Goal: Task Accomplishment & Management: Manage account settings

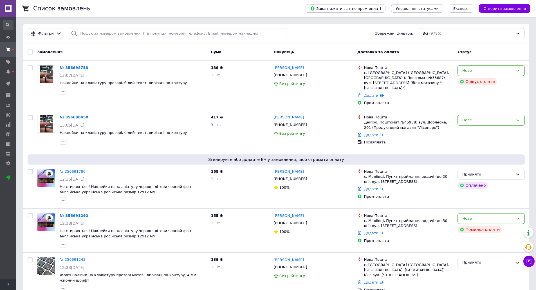
click at [464, 34] on div "Всі (9786)" at bounding box center [471, 33] width 107 height 11
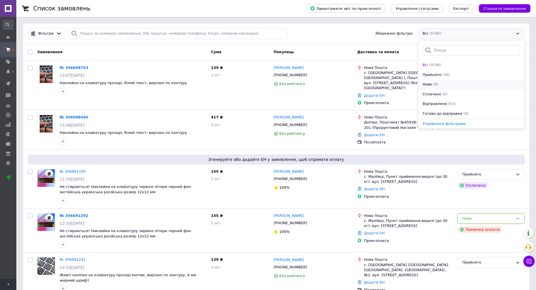
click at [434, 82] on span "(6)" at bounding box center [435, 84] width 5 height 4
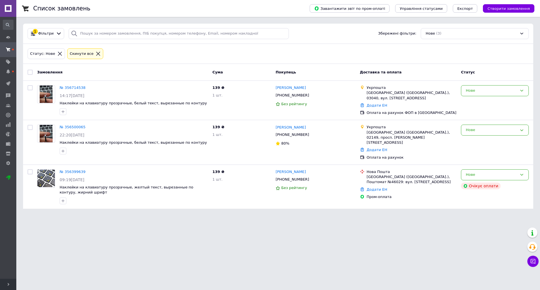
click at [446, 31] on div "Нове (3)" at bounding box center [475, 33] width 108 height 11
click at [450, 71] on li "Прийнято (17)" at bounding box center [475, 75] width 108 height 10
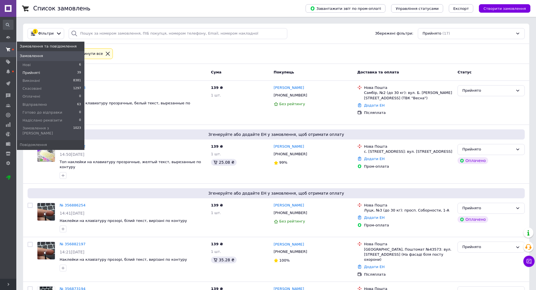
click at [8, 48] on use at bounding box center [8, 50] width 5 height 4
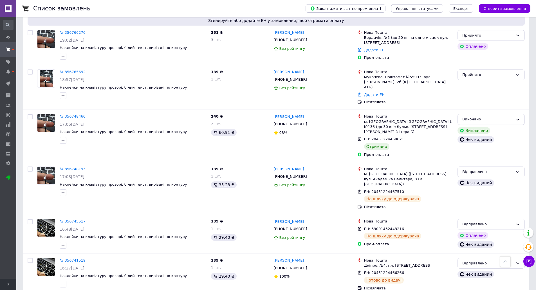
scroll to position [816, 0]
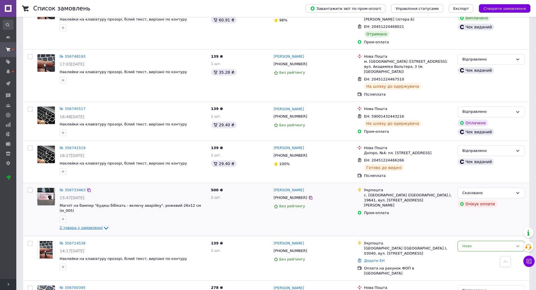
click at [81, 226] on span "2 товара у замовленні" at bounding box center [81, 228] width 43 height 4
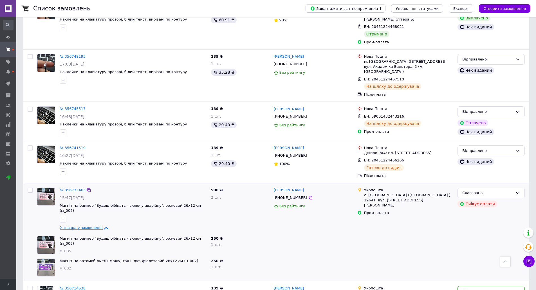
click at [82, 226] on span "2 товара у замовленні" at bounding box center [81, 228] width 43 height 4
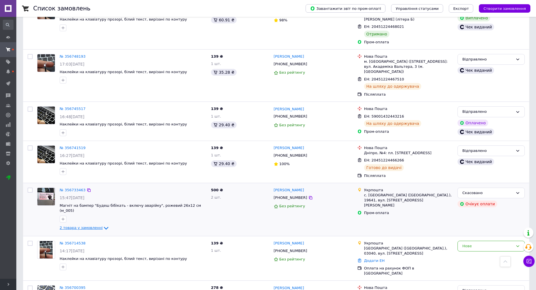
click at [82, 226] on span "2 товара у замовленні" at bounding box center [81, 228] width 43 height 4
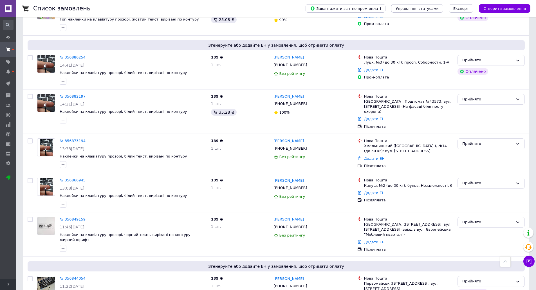
scroll to position [0, 0]
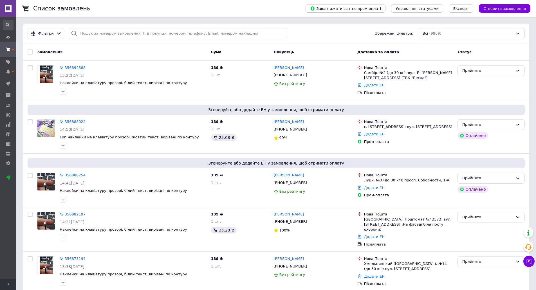
click at [430, 31] on div "Всі (9809)" at bounding box center [471, 33] width 107 height 11
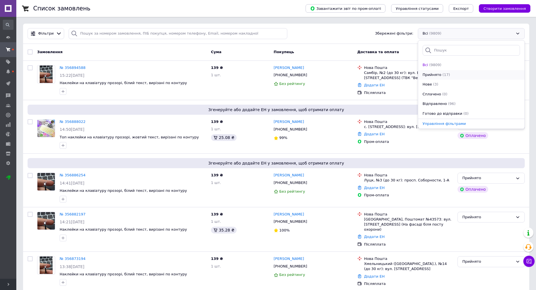
click at [450, 77] on div "Прийнято (17)" at bounding box center [471, 74] width 99 height 5
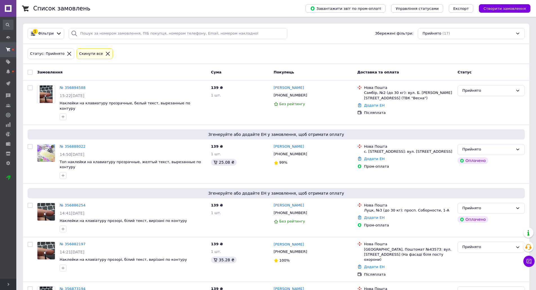
scroll to position [587, 0]
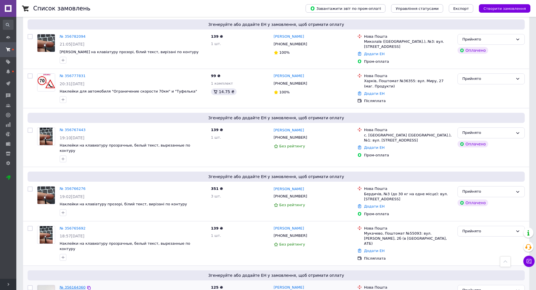
click at [71, 285] on link "№ 356164360" at bounding box center [73, 287] width 26 height 4
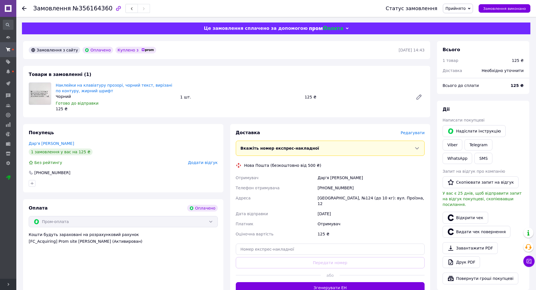
click at [419, 132] on span "Редагувати" at bounding box center [413, 133] width 24 height 5
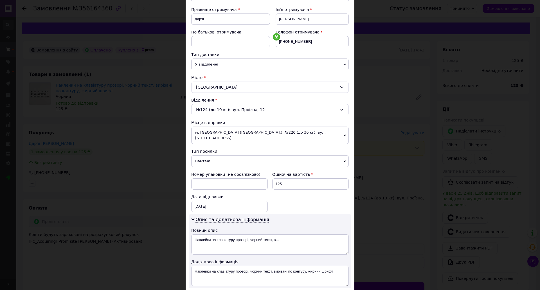
scroll to position [84, 0]
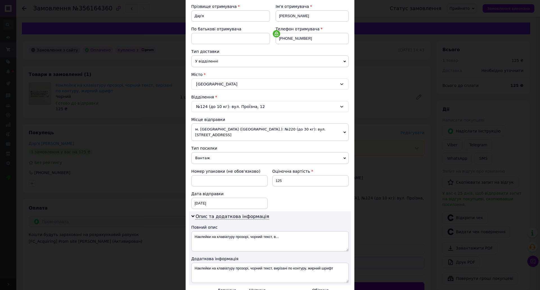
click at [235, 130] on span "м. [GEOGRAPHIC_DATA] ([GEOGRAPHIC_DATA].): №220 (до 30 кг): вул. [STREET_ADDRES…" at bounding box center [270, 132] width 158 height 17
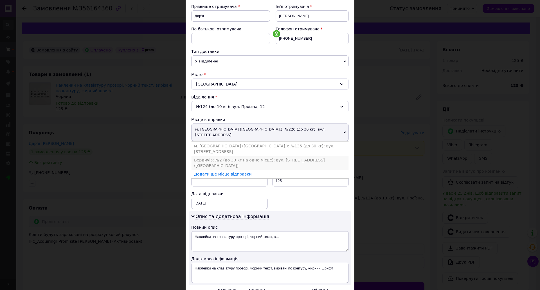
click at [223, 156] on li "Бердичів: №2 (до 30 кг на одне місце): вул. [STREET_ADDRESS] ([GEOGRAPHIC_DATA])" at bounding box center [270, 163] width 158 height 14
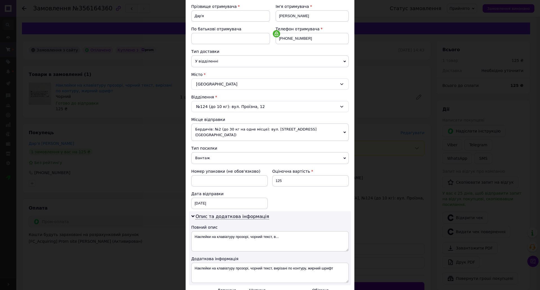
click at [220, 155] on span "Вантаж" at bounding box center [270, 158] width 158 height 12
drag, startPoint x: 221, startPoint y: 160, endPoint x: 222, endPoint y: 164, distance: 4.4
click at [221, 165] on li "Документи" at bounding box center [270, 169] width 158 height 8
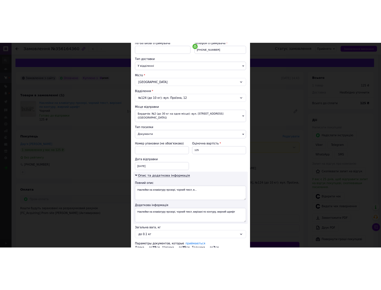
scroll to position [152, 0]
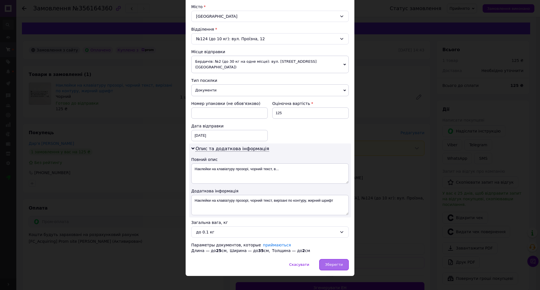
click at [337, 263] on span "Зберегти" at bounding box center [334, 265] width 18 height 4
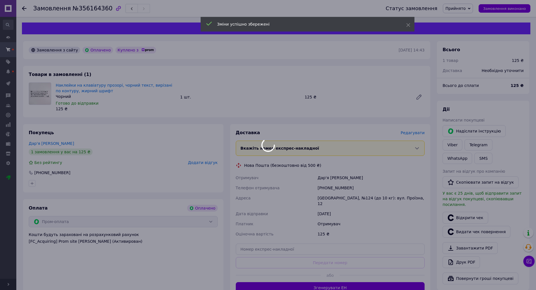
click at [396, 284] on div at bounding box center [268, 145] width 536 height 290
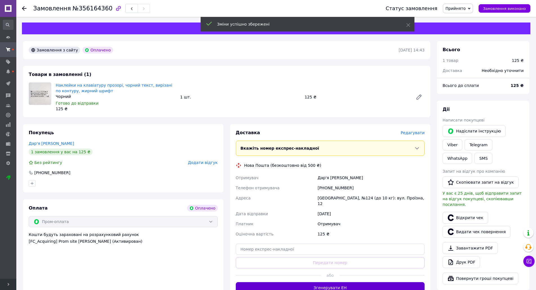
click at [390, 282] on button "Згенерувати ЕН" at bounding box center [330, 287] width 189 height 11
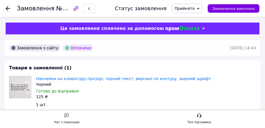
click at [247, 86] on div "Чорний" at bounding box center [146, 84] width 220 height 6
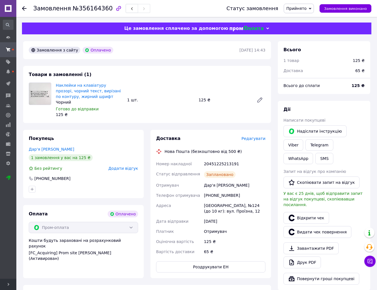
click at [212, 167] on div "20451225213191" at bounding box center [235, 164] width 64 height 10
copy div "20451225213191"
click at [303, 139] on link "Viber" at bounding box center [293, 144] width 20 height 11
drag, startPoint x: 138, startPoint y: 259, endPoint x: 160, endPoint y: 249, distance: 23.8
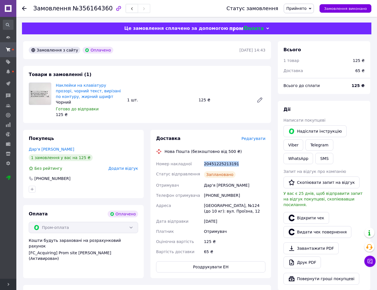
click at [138, 259] on div "Оплата Оплачено Пром-оплата Кошти будуть зараховані на розрахунковий рахунок [F…" at bounding box center [83, 241] width 120 height 73
click at [303, 139] on link "Viber" at bounding box center [293, 144] width 20 height 11
click at [130, 10] on icon "button" at bounding box center [131, 8] width 3 height 3
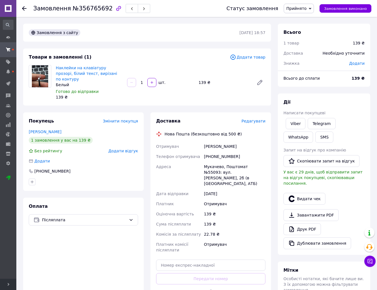
click at [254, 119] on span "Редагувати" at bounding box center [253, 121] width 24 height 5
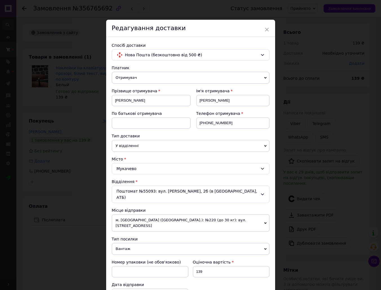
click at [130, 215] on span "м. [GEOGRAPHIC_DATA] ([GEOGRAPHIC_DATA].): №220 (до 30 кг): вул. [STREET_ADDRES…" at bounding box center [191, 222] width 158 height 17
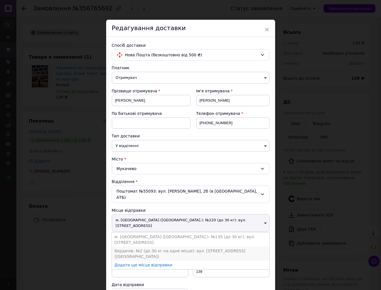
click at [128, 247] on li "Бердичів: №2 (до 30 кг на одне місце): вул. [STREET_ADDRESS] ([GEOGRAPHIC_DATA])" at bounding box center [191, 254] width 158 height 14
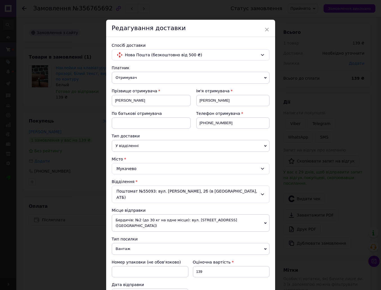
drag, startPoint x: 130, startPoint y: 235, endPoint x: 132, endPoint y: 238, distance: 3.1
click at [130, 243] on span "Вантаж" at bounding box center [191, 249] width 158 height 12
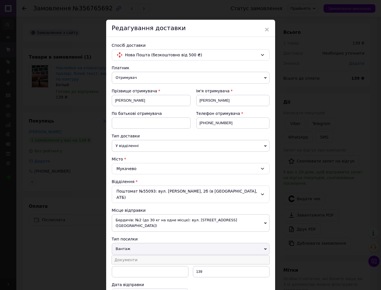
click at [134, 256] on li "Документи" at bounding box center [191, 260] width 158 height 8
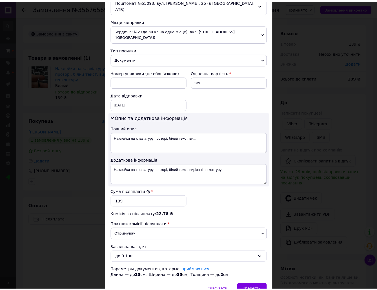
scroll to position [208, 0]
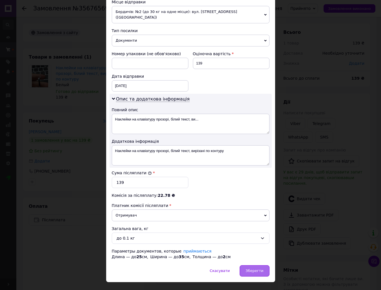
click at [260, 269] on span "Зберегти" at bounding box center [254, 271] width 18 height 4
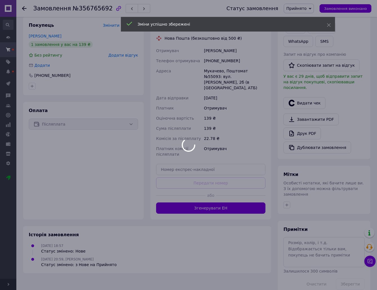
scroll to position [97, 0]
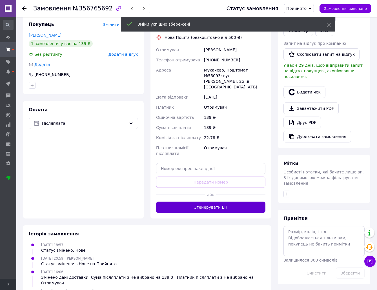
click at [256, 202] on button "Згенерувати ЕН" at bounding box center [210, 207] width 109 height 11
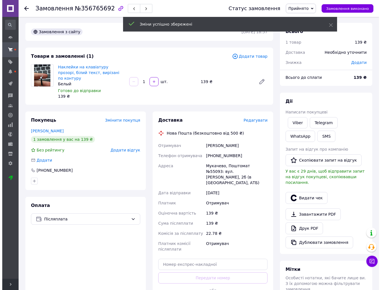
scroll to position [0, 0]
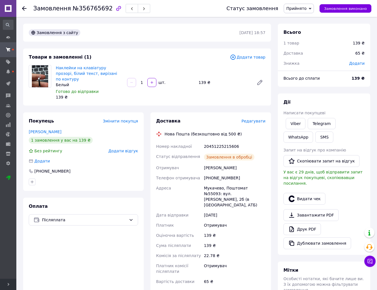
click at [222, 141] on div "20451225215606" at bounding box center [235, 146] width 64 height 10
copy div "20451225215606"
click at [287, 122] on link "Viber" at bounding box center [295, 123] width 20 height 11
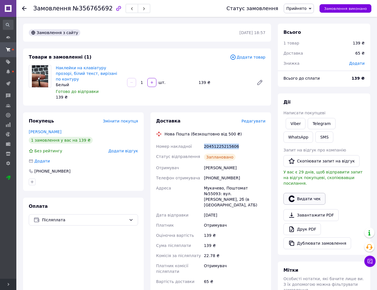
click at [297, 193] on button "Видати чек" at bounding box center [304, 199] width 42 height 12
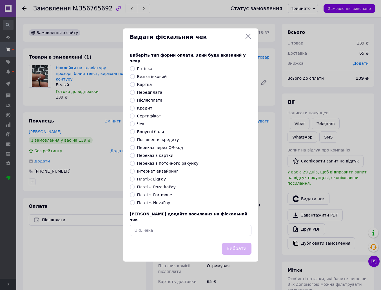
click at [152, 205] on label "Платіж NovaPay" at bounding box center [153, 202] width 33 height 5
click at [135, 205] on input "Платіж NovaPay" at bounding box center [132, 202] width 5 height 5
radio input "true"
click at [244, 243] on button "Вибрати" at bounding box center [237, 249] width 30 height 12
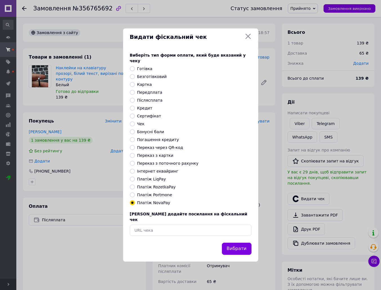
click at [248, 40] on icon at bounding box center [248, 36] width 7 height 7
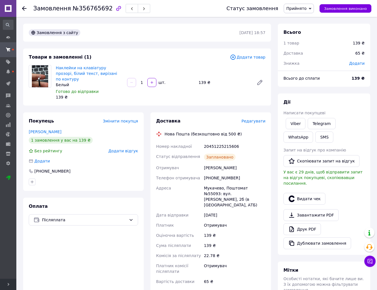
click at [228, 141] on div "20451225215606" at bounding box center [235, 146] width 64 height 10
copy div "20451225215606"
click at [293, 121] on link "Viber" at bounding box center [295, 123] width 20 height 11
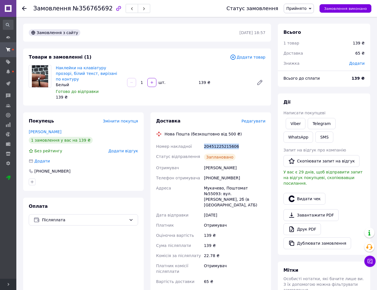
click at [105, 264] on div "Оплата Післяплата" at bounding box center [83, 253] width 120 height 110
click at [130, 10] on icon "button" at bounding box center [131, 8] width 3 height 3
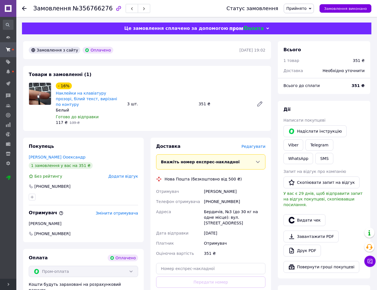
click at [255, 144] on span "Редагувати" at bounding box center [253, 146] width 24 height 5
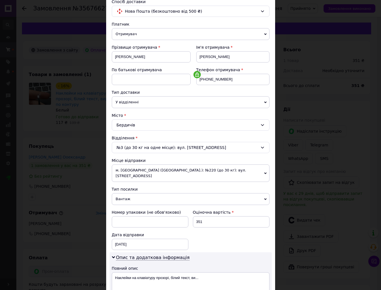
scroll to position [84, 0]
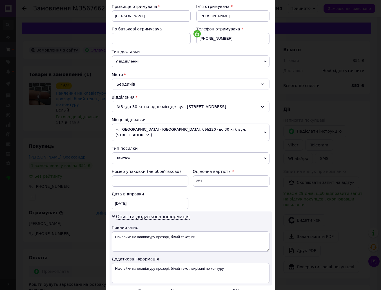
click at [158, 129] on span "м. [GEOGRAPHIC_DATA] ([GEOGRAPHIC_DATA].): №220 (до 30 кг): вул. [STREET_ADDRES…" at bounding box center [191, 132] width 158 height 17
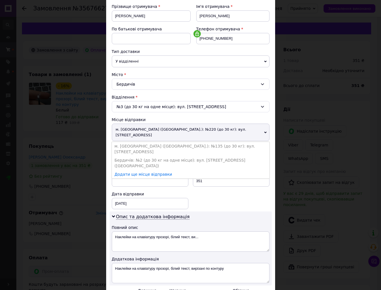
click at [140, 156] on li "Бердичів: №2 (до 30 кг на одне місце): вул. [STREET_ADDRESS] ([GEOGRAPHIC_DATA])" at bounding box center [191, 163] width 158 height 14
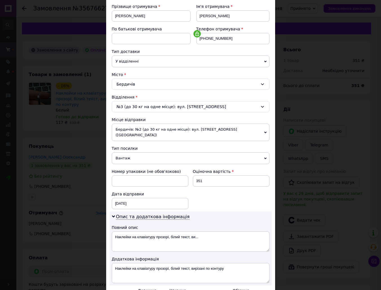
click at [139, 152] on span "Вантаж" at bounding box center [191, 158] width 158 height 12
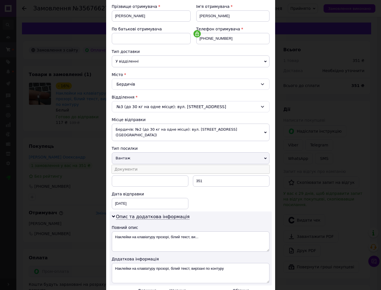
click at [137, 165] on li "Документи" at bounding box center [191, 169] width 158 height 8
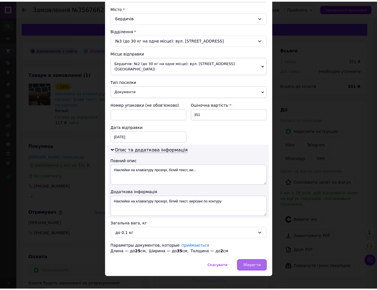
scroll to position [153, 0]
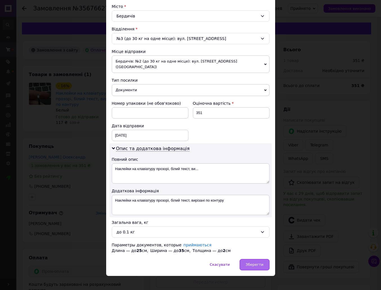
click at [259, 262] on span "Зберегти" at bounding box center [254, 264] width 18 height 4
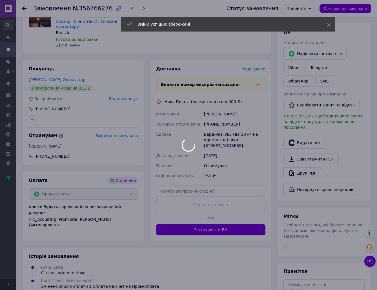
scroll to position [84, 0]
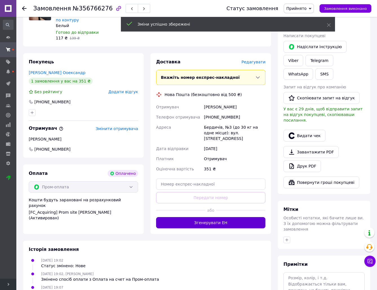
click at [245, 217] on button "Згенерувати ЕН" at bounding box center [210, 222] width 109 height 11
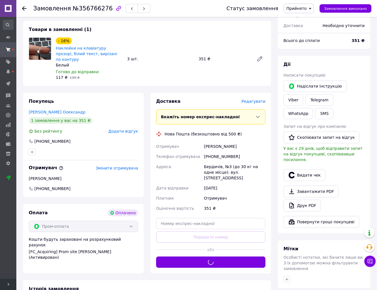
scroll to position [28, 0]
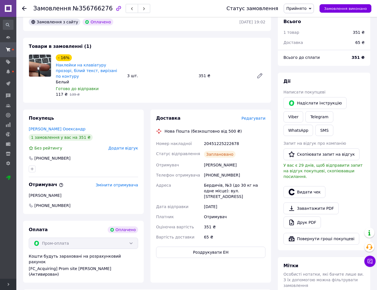
click at [215, 139] on div "20451225222678" at bounding box center [235, 143] width 64 height 10
copy div "20451225222678"
click at [303, 111] on link "Viber" at bounding box center [293, 116] width 20 height 11
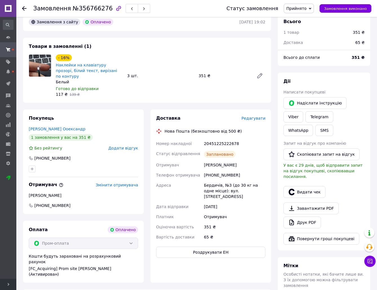
click at [188, 263] on div "Доставка Редагувати Нова Пошта (безкоштовно від 500 ₴) Номер накладної 20451225…" at bounding box center [210, 195] width 120 height 173
click at [303, 111] on link "Viber" at bounding box center [293, 116] width 20 height 11
click at [51, 203] on span "+380972875726" at bounding box center [52, 206] width 37 height 6
copy span "380972875726"
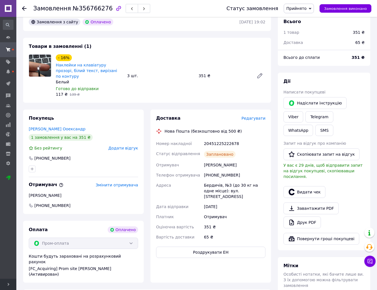
click at [75, 164] on div at bounding box center [83, 168] width 111 height 9
click at [305, 116] on link "Telegram" at bounding box center [319, 116] width 28 height 11
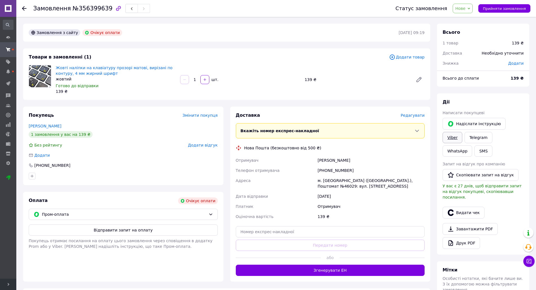
click at [462, 132] on link "Viber" at bounding box center [453, 137] width 20 height 11
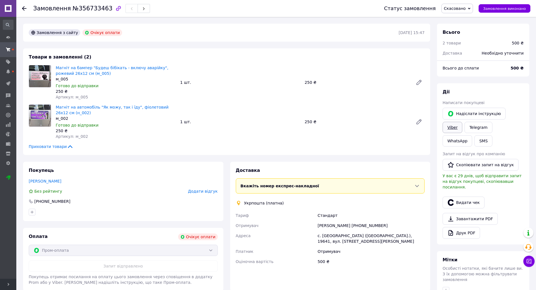
click at [462, 122] on link "Viber" at bounding box center [453, 127] width 20 height 11
drag, startPoint x: 421, startPoint y: 162, endPoint x: 413, endPoint y: 163, distance: 8.3
click at [421, 162] on div "Доставка Вкажіть номер експрес-накладної Обов'язково введіть номер експрес-накл…" at bounding box center [330, 226] width 200 height 129
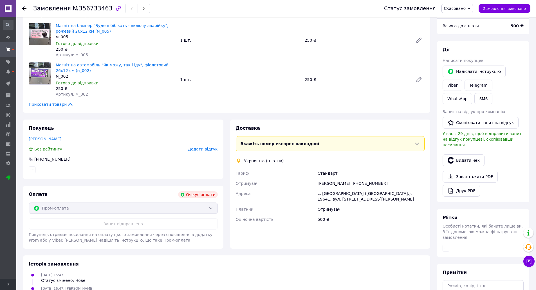
scroll to position [75, 0]
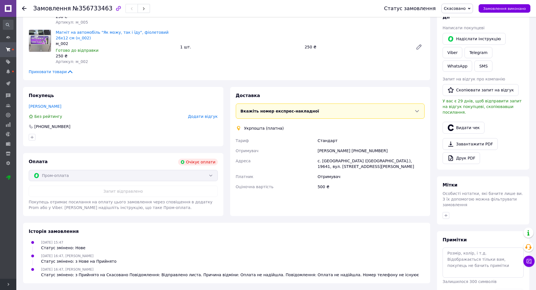
click at [11, 285] on span "Розгорнути" at bounding box center [8, 284] width 16 height 11
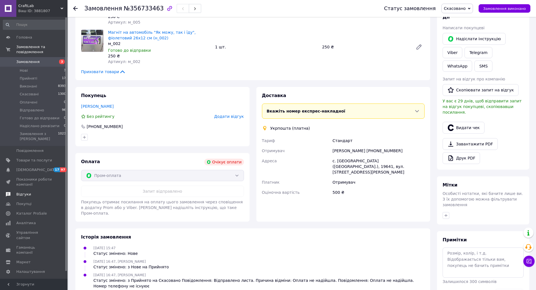
click at [30, 192] on span "Відгуки" at bounding box center [34, 194] width 36 height 5
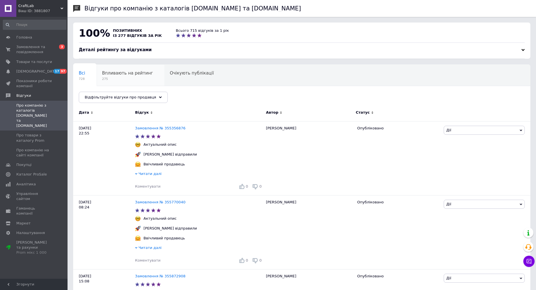
click at [131, 76] on div "Впливають на рейтинг 275" at bounding box center [131, 75] width 68 height 21
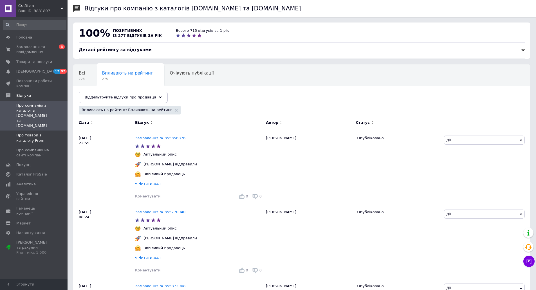
click at [45, 133] on span "Про товари з каталогу Prom" at bounding box center [34, 138] width 36 height 10
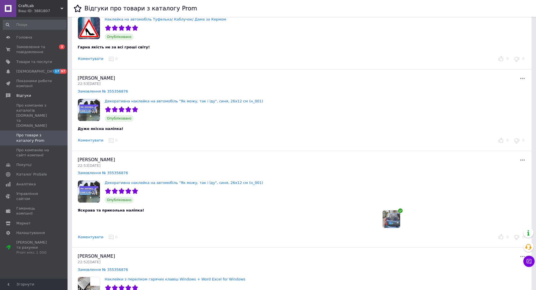
scroll to position [253, 0]
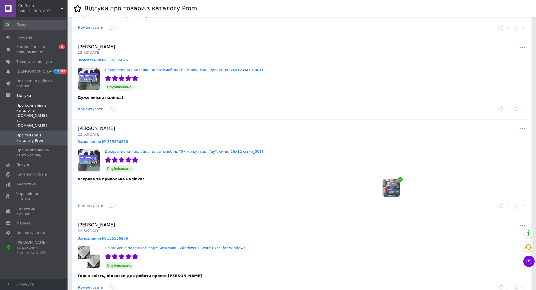
click at [38, 109] on span "Про компанію з каталогів [DOMAIN_NAME] та [DOMAIN_NAME]" at bounding box center [34, 116] width 36 height 26
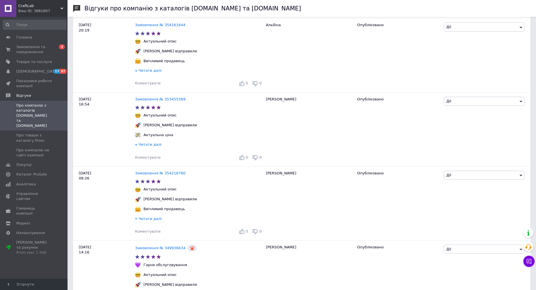
scroll to position [704, 0]
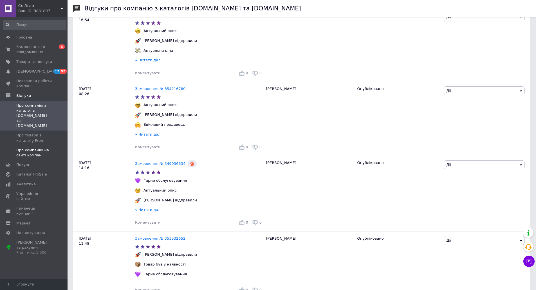
click at [40, 148] on span "Про компанію на сайті компанії" at bounding box center [34, 153] width 36 height 10
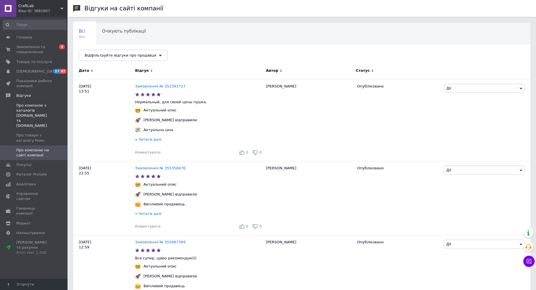
click at [29, 108] on span "Про компанію з каталогів [DOMAIN_NAME] та [DOMAIN_NAME]" at bounding box center [34, 116] width 36 height 26
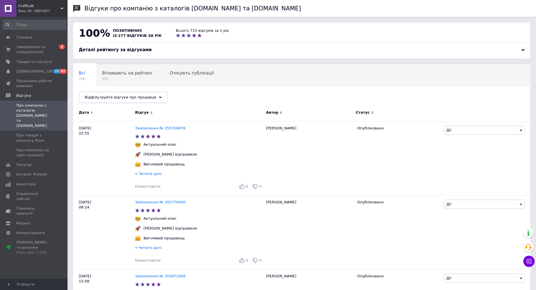
click at [130, 103] on div "Відфільтруйте відгуки про продавця" at bounding box center [123, 97] width 89 height 11
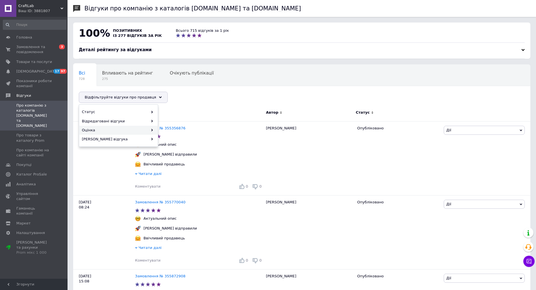
click at [120, 133] on div "Оцінка" at bounding box center [118, 130] width 78 height 9
click at [184, 111] on span "Негативні" at bounding box center [197, 111] width 72 height 5
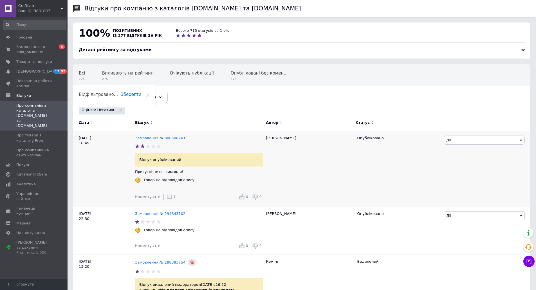
click at [167, 196] on icon at bounding box center [170, 197] width 6 height 6
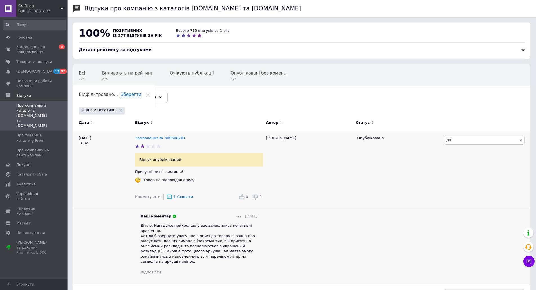
click at [167, 196] on icon at bounding box center [170, 197] width 6 height 6
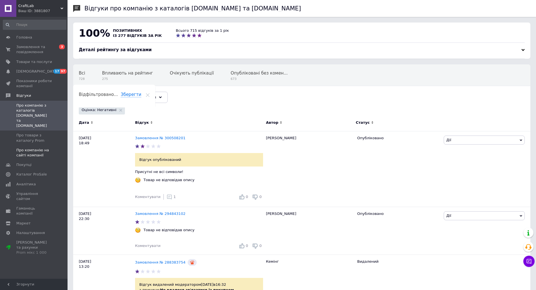
click at [37, 148] on span "Про компанію на сайті компанії" at bounding box center [34, 153] width 36 height 10
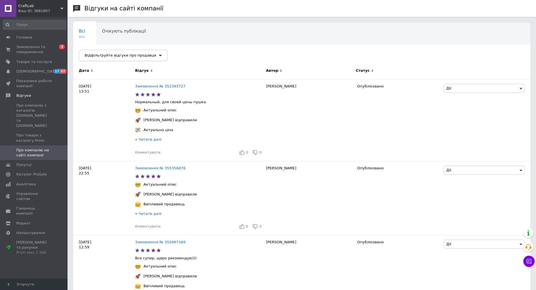
click at [152, 57] on div "Відфільтруйте відгуки про продавця" at bounding box center [123, 55] width 89 height 11
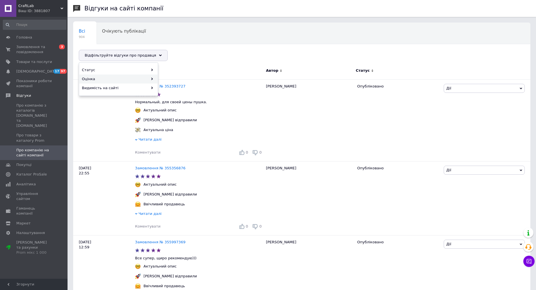
click at [145, 78] on div "Оцінка" at bounding box center [118, 79] width 78 height 9
click at [183, 68] on span "Негативні" at bounding box center [197, 70] width 72 height 5
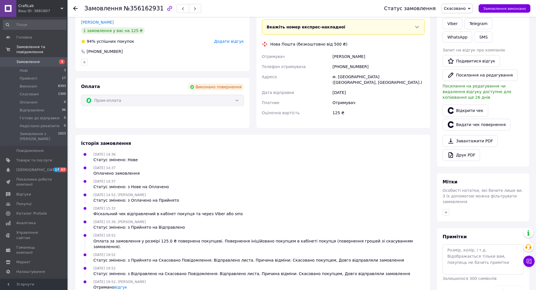
scroll to position [105, 0]
click at [340, 209] on div "07.08.2025 15:32 Фіскальний чек відправлений в кабінет покупця та через Viber а…" at bounding box center [253, 210] width 348 height 11
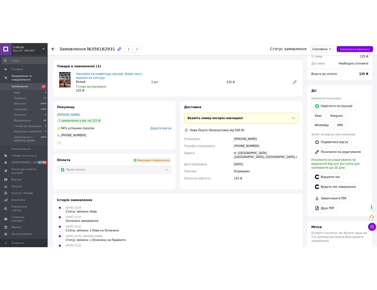
scroll to position [0, 0]
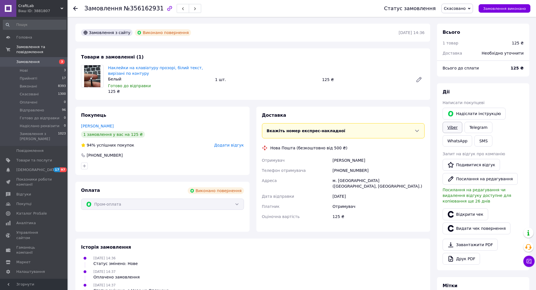
click at [462, 122] on link "Viber" at bounding box center [453, 127] width 20 height 11
click at [388, 255] on div "07.08.2025 14:36 Статус змінено: Нове" at bounding box center [253, 260] width 348 height 11
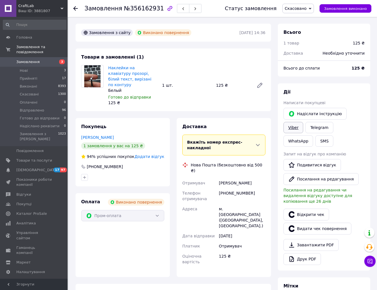
click at [303, 122] on link "Viber" at bounding box center [293, 127] width 20 height 11
click at [38, 282] on span "Згорнути" at bounding box center [34, 284] width 68 height 11
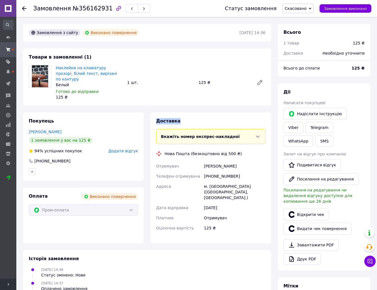
drag, startPoint x: 147, startPoint y: 104, endPoint x: 184, endPoint y: 104, distance: 36.9
click at [184, 104] on div "Замовлення з сайту Виконано повернення 07.08.2025 | 14:36 Товари в замовленні (…" at bounding box center [147, 223] width 254 height 399
click at [169, 112] on div "Доставка Вкажіть номер експрес-накладної Обов'язково введіть номер експрес-накл…" at bounding box center [210, 177] width 120 height 131
click at [171, 118] on span "Доставка" at bounding box center [168, 120] width 24 height 5
drag, startPoint x: 171, startPoint y: 113, endPoint x: 182, endPoint y: 113, distance: 11.0
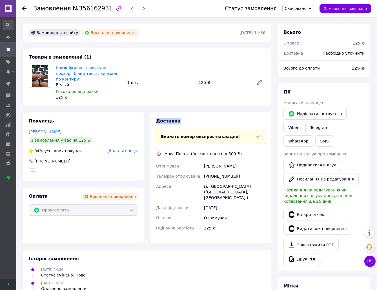
click at [181, 118] on div "Доставка" at bounding box center [210, 121] width 109 height 6
click at [182, 118] on div "Доставка" at bounding box center [210, 121] width 109 height 6
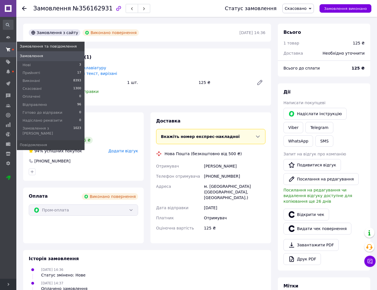
click at [5, 45] on span at bounding box center [8, 49] width 16 height 10
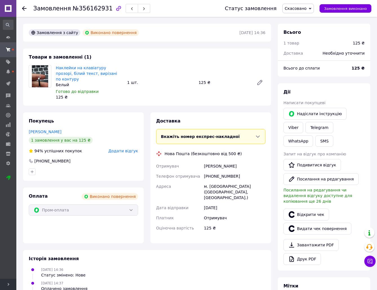
click at [5, 283] on span "Розгорнути" at bounding box center [8, 284] width 16 height 11
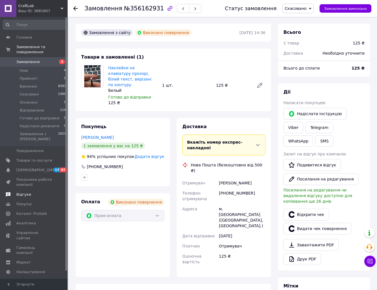
click at [44, 192] on span "Відгуки" at bounding box center [34, 194] width 36 height 5
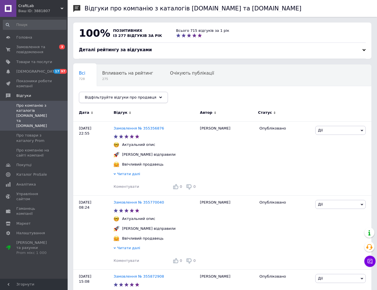
click at [128, 97] on span "Відфільтруйте відгуки про продавця" at bounding box center [120, 97] width 71 height 4
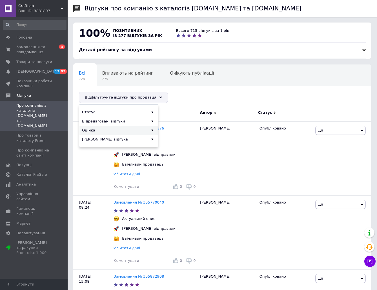
click at [118, 126] on div "Оцінка" at bounding box center [118, 130] width 78 height 9
click at [148, 131] on div "Оцінка" at bounding box center [118, 130] width 78 height 9
click at [172, 112] on span "Негативні" at bounding box center [197, 111] width 72 height 5
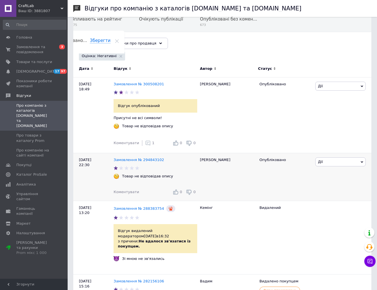
scroll to position [56, 0]
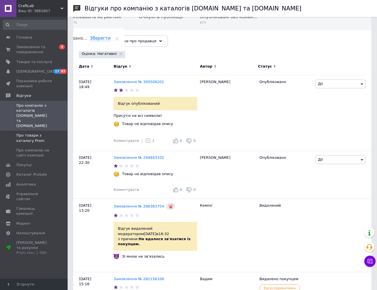
click at [46, 133] on span "Про товари з каталогу Prom" at bounding box center [34, 138] width 36 height 10
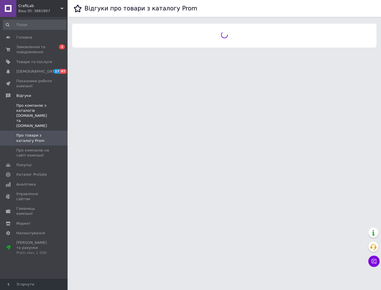
click at [44, 111] on span "Про компанію з каталогів [DOMAIN_NAME] та [DOMAIN_NAME]" at bounding box center [34, 116] width 36 height 26
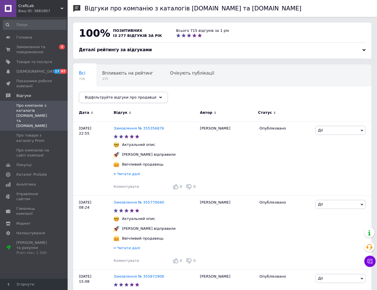
click at [139, 97] on span "Відфільтруйте відгуки про продавця" at bounding box center [120, 97] width 71 height 4
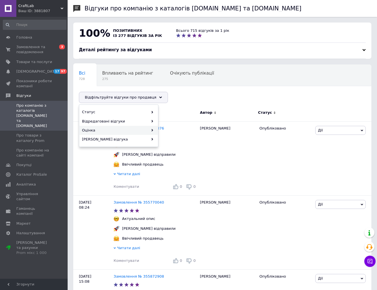
click at [130, 129] on div "Оцінка" at bounding box center [118, 130] width 78 height 9
click at [183, 111] on span "Негативні" at bounding box center [197, 111] width 72 height 5
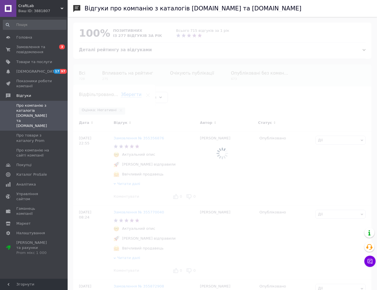
scroll to position [0, 31]
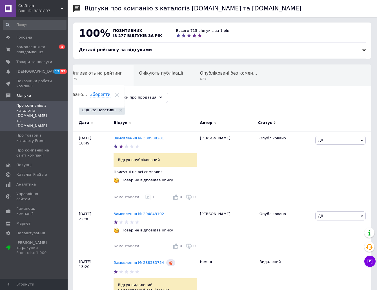
click at [106, 83] on div "Впливають на рейтинг 275" at bounding box center [100, 75] width 68 height 21
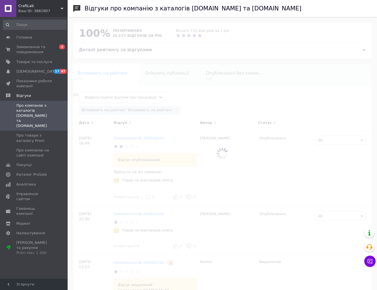
scroll to position [0, 25]
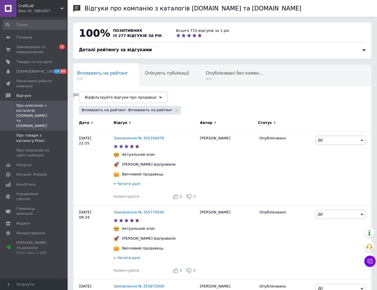
click at [60, 133] on span at bounding box center [59, 138] width 15 height 10
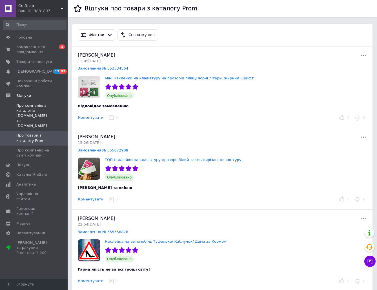
click at [44, 115] on span "Про компанію з каталогів [DOMAIN_NAME] та [DOMAIN_NAME]" at bounding box center [34, 116] width 36 height 26
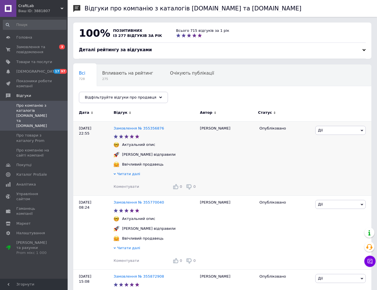
click at [121, 173] on span "Читати далі" at bounding box center [128, 174] width 23 height 4
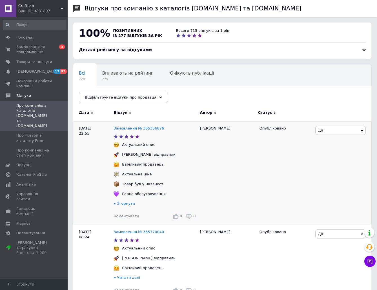
click at [126, 205] on span "Згорнути" at bounding box center [126, 203] width 18 height 4
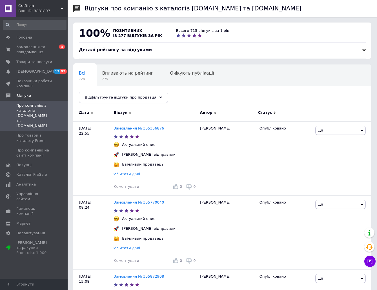
click at [118, 95] on div "Відфільтруйте відгуки про продавця" at bounding box center [123, 97] width 89 height 11
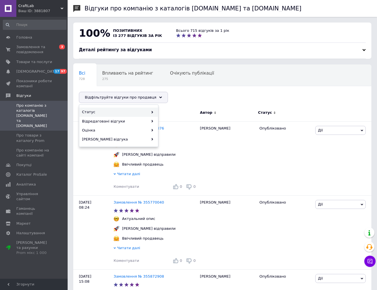
click at [127, 113] on div "Статус" at bounding box center [118, 112] width 78 height 9
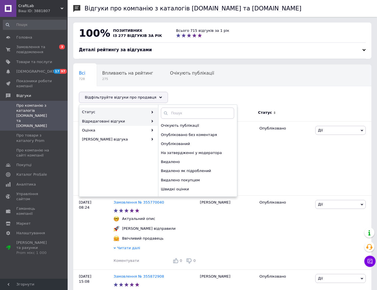
click at [135, 123] on div "Відредаговані відгуки" at bounding box center [118, 121] width 78 height 9
click at [127, 130] on div "Оцінка" at bounding box center [118, 130] width 78 height 9
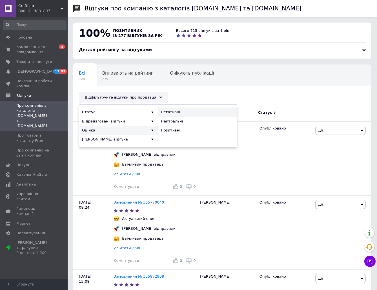
click at [181, 112] on span "Негативні" at bounding box center [197, 111] width 72 height 5
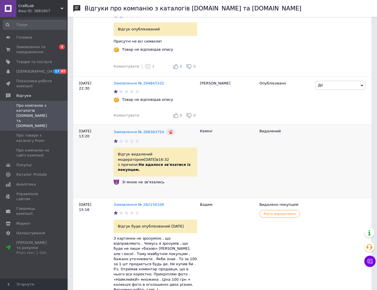
scroll to position [141, 0]
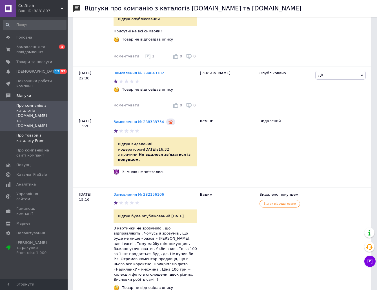
click at [43, 133] on span "Про товари з каталогу Prom" at bounding box center [34, 138] width 36 height 10
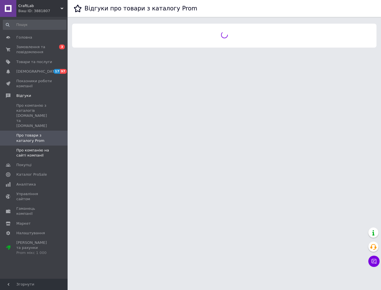
click at [44, 148] on span "Про компанію на сайті компанії" at bounding box center [34, 153] width 36 height 10
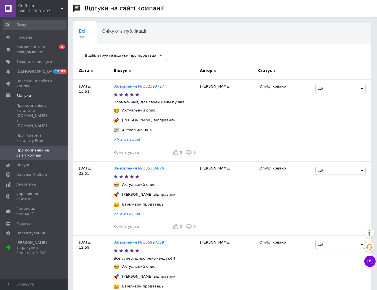
click at [104, 56] on span "Відфільтруйте відгуки про продавця" at bounding box center [120, 55] width 71 height 4
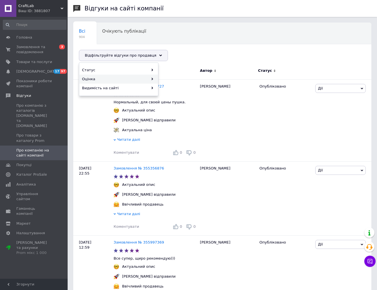
click at [109, 78] on div "Оцінка" at bounding box center [118, 79] width 78 height 9
click at [176, 71] on span "Негативні" at bounding box center [197, 70] width 72 height 5
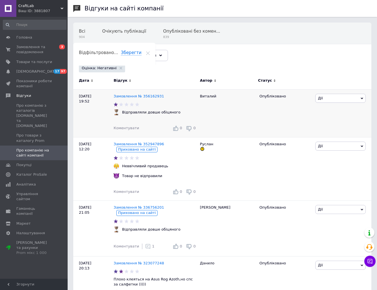
click at [355, 99] on span "Дії" at bounding box center [340, 98] width 50 height 9
click at [348, 123] on li "Приховати на сайті" at bounding box center [340, 125] width 50 height 8
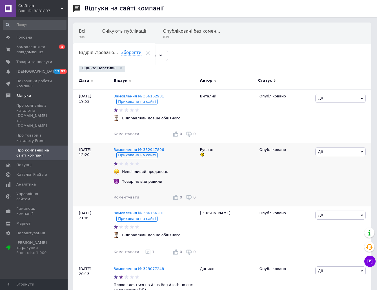
scroll to position [84, 0]
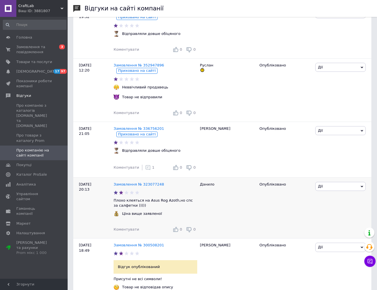
click at [334, 187] on span "Дії" at bounding box center [340, 186] width 50 height 9
click at [331, 213] on li "Приховати на сайті" at bounding box center [340, 213] width 50 height 8
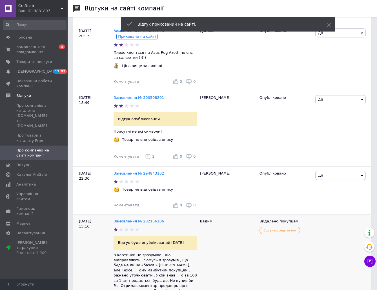
scroll to position [253, 0]
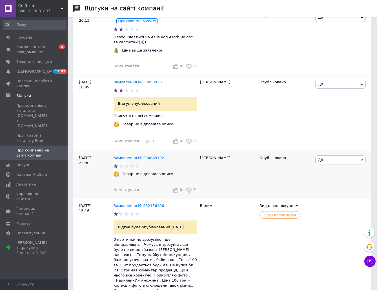
click at [331, 163] on span "Дії" at bounding box center [340, 159] width 50 height 9
click at [330, 188] on li "Приховати на сайті" at bounding box center [340, 186] width 50 height 8
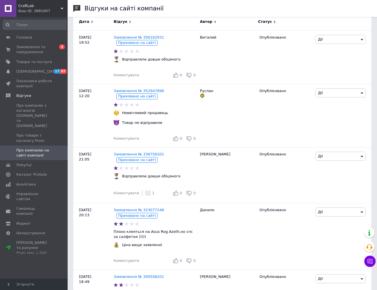
scroll to position [56, 0]
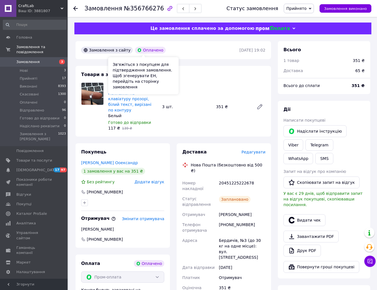
scroll to position [28, 0]
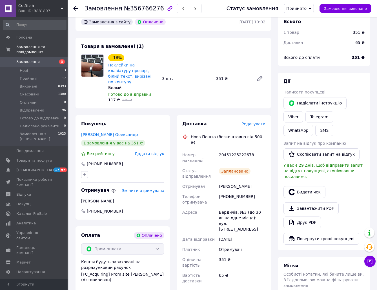
click at [177, 12] on button "button" at bounding box center [183, 8] width 12 height 9
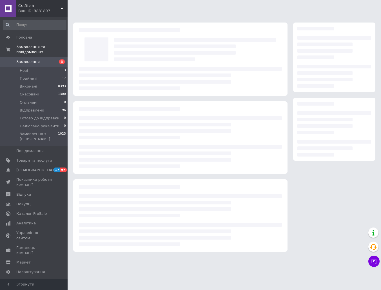
click at [25, 283] on span "Згорнути" at bounding box center [34, 284] width 68 height 11
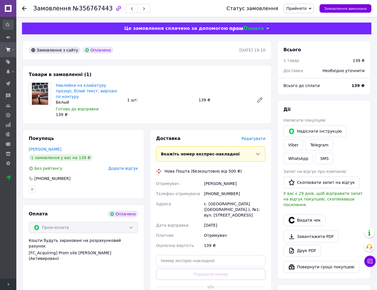
click at [261, 136] on span "Редагувати" at bounding box center [253, 138] width 24 height 5
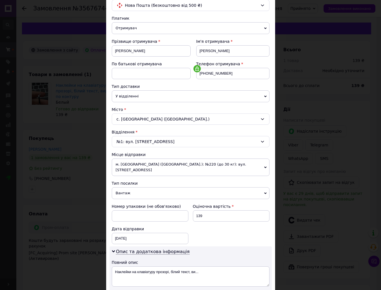
scroll to position [56, 0]
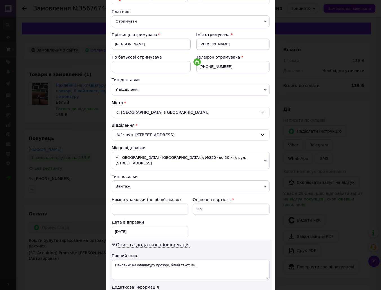
click at [147, 158] on span "м. [GEOGRAPHIC_DATA] ([GEOGRAPHIC_DATA].): №220 (до 30 кг): вул. [STREET_ADDRES…" at bounding box center [191, 160] width 158 height 17
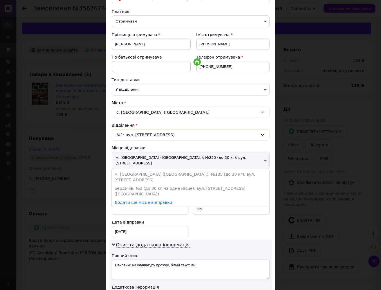
drag, startPoint x: 139, startPoint y: 174, endPoint x: 139, endPoint y: 180, distance: 6.2
click at [139, 184] on li "Бердичів: №2 (до 30 кг на одне місце): вул. [STREET_ADDRESS] ([GEOGRAPHIC_DATA])" at bounding box center [191, 191] width 158 height 14
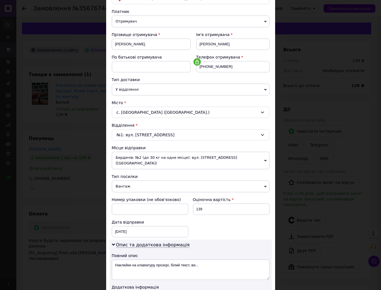
click at [139, 181] on span "Вантаж" at bounding box center [191, 186] width 158 height 12
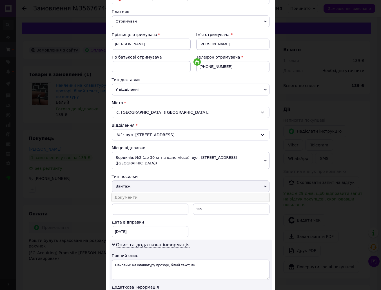
click at [139, 193] on li "Документи" at bounding box center [191, 197] width 158 height 8
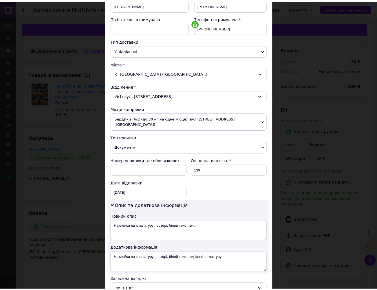
scroll to position [153, 0]
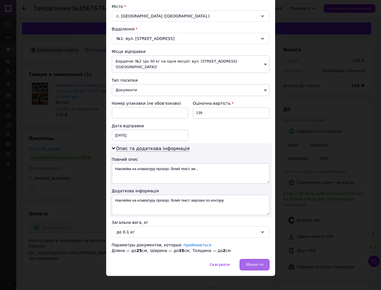
click at [261, 262] on span "Зберегти" at bounding box center [254, 264] width 18 height 4
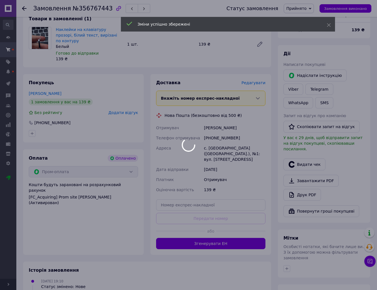
scroll to position [56, 0]
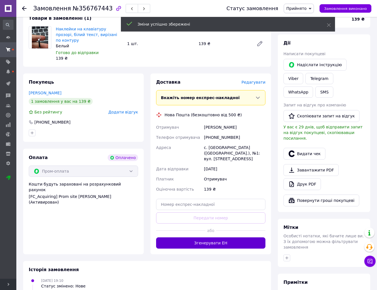
click at [259, 237] on button "Згенерувати ЕН" at bounding box center [210, 242] width 109 height 11
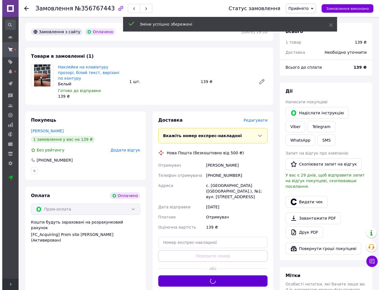
scroll to position [0, 0]
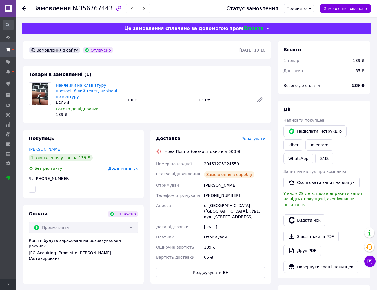
click at [210, 159] on div "20451225224559" at bounding box center [235, 164] width 64 height 10
copy div "20451225224559"
click at [303, 139] on link "Viber" at bounding box center [293, 144] width 20 height 11
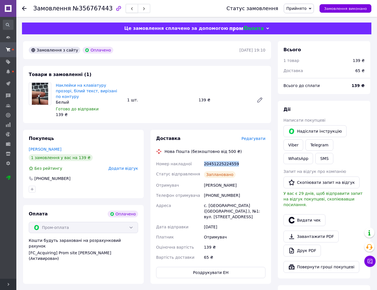
click at [130, 7] on span "button" at bounding box center [131, 8] width 3 height 4
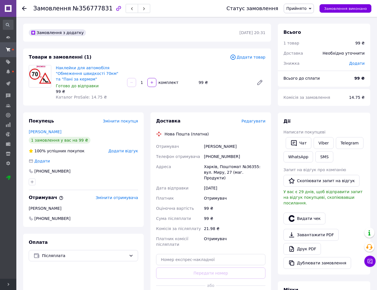
click at [259, 121] on span "Редагувати" at bounding box center [253, 121] width 24 height 5
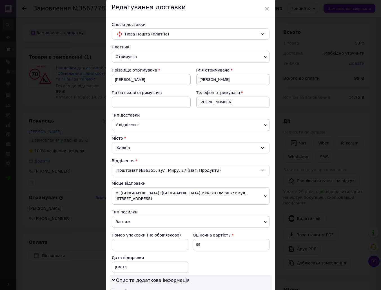
scroll to position [56, 0]
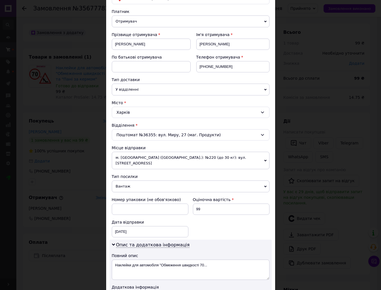
click at [136, 156] on span "м. [GEOGRAPHIC_DATA] ([GEOGRAPHIC_DATA].): №220 (до 30 кг): вул. [STREET_ADDRES…" at bounding box center [191, 160] width 158 height 17
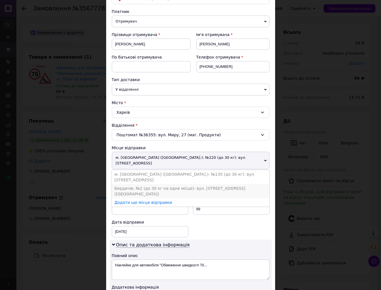
click at [127, 184] on li "Бердичів: №2 (до 30 кг на одне місце): вул. [STREET_ADDRESS] ([GEOGRAPHIC_DATA])" at bounding box center [191, 191] width 158 height 14
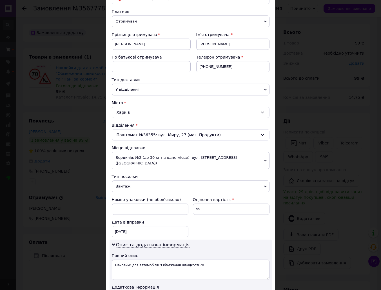
click at [127, 180] on span "Вантаж" at bounding box center [191, 186] width 158 height 12
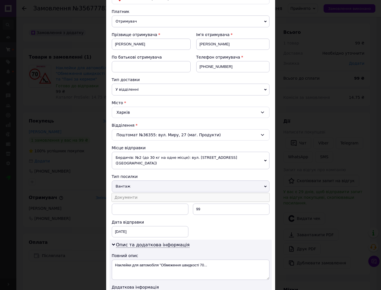
click at [131, 193] on li "Документи" at bounding box center [191, 197] width 158 height 8
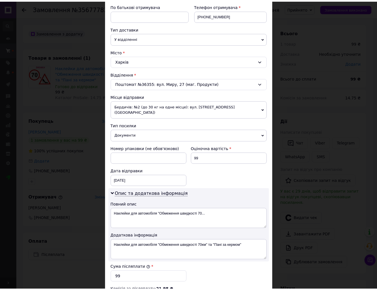
scroll to position [208, 0]
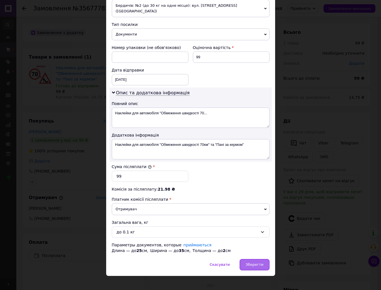
click at [259, 262] on span "Зберегти" at bounding box center [254, 264] width 18 height 4
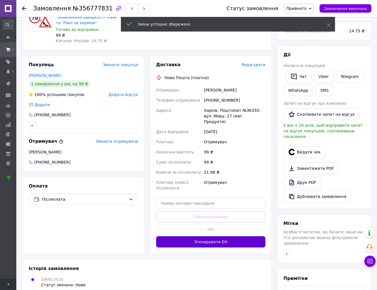
click at [253, 237] on button "Згенерувати ЕН" at bounding box center [210, 241] width 109 height 11
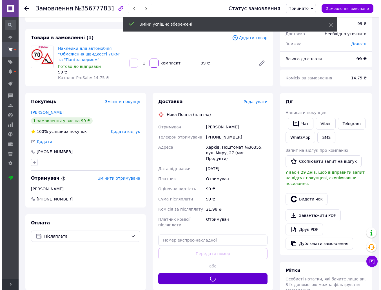
scroll to position [0, 0]
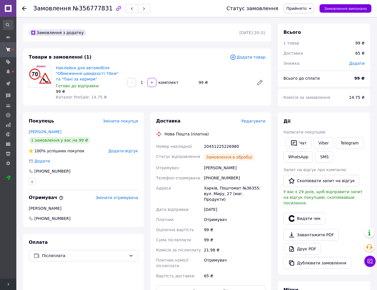
click at [217, 146] on div "20451225226980" at bounding box center [235, 146] width 64 height 10
copy div "20451225226980"
click at [323, 140] on link "Viber" at bounding box center [323, 143] width 20 height 12
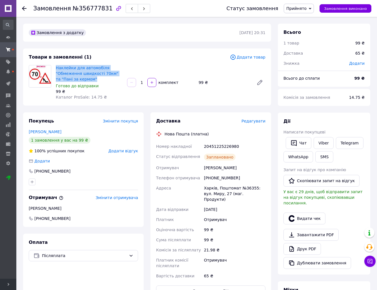
drag, startPoint x: 89, startPoint y: 79, endPoint x: 55, endPoint y: 68, distance: 36.2
click at [55, 68] on div "Наклейки для автомобіля "Обмеження швидкості 70км" та "Пані за кермом" Готово д…" at bounding box center [88, 82] width 71 height 37
copy link "Наклейки для автомобіля "Обмеження швидкості 70км" та "Пані за кермом""
click at [130, 6] on span "button" at bounding box center [131, 8] width 3 height 4
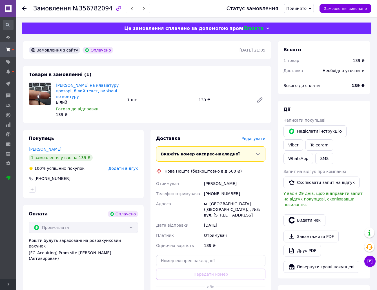
click at [260, 138] on span "Редагувати" at bounding box center [253, 138] width 24 height 5
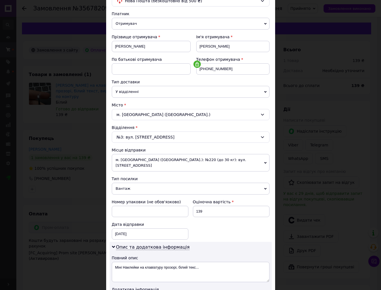
scroll to position [56, 0]
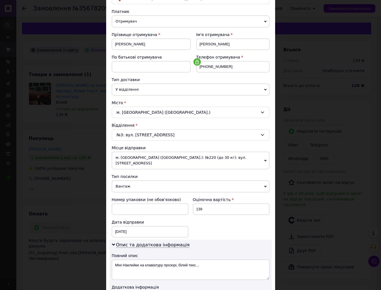
click at [162, 158] on span "м. [GEOGRAPHIC_DATA] ([GEOGRAPHIC_DATA].): №220 (до 30 кг): вул. [STREET_ADDRES…" at bounding box center [191, 160] width 158 height 17
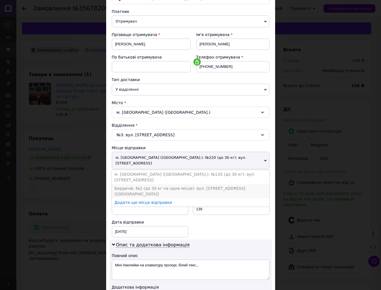
click at [150, 184] on li "Бердичів: №2 (до 30 кг на одне місце): вул. [STREET_ADDRESS] ([GEOGRAPHIC_DATA])" at bounding box center [191, 191] width 158 height 14
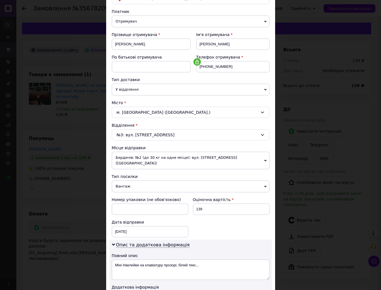
click at [150, 180] on span "Вантаж" at bounding box center [191, 186] width 158 height 12
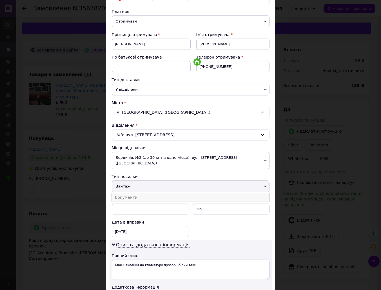
click at [154, 193] on li "Документи" at bounding box center [191, 197] width 158 height 8
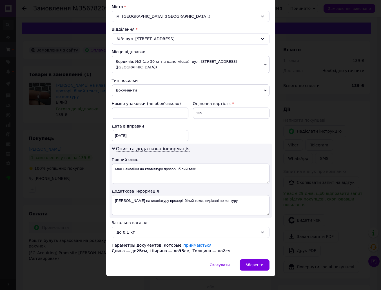
scroll to position [153, 0]
click at [252, 262] on div "Зберегти" at bounding box center [255, 264] width 30 height 11
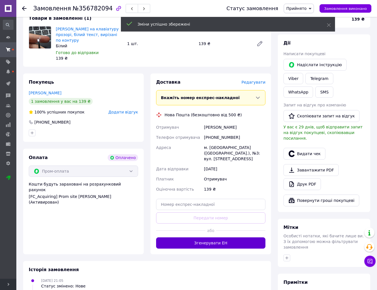
click at [241, 237] on button "Згенерувати ЕН" at bounding box center [210, 242] width 109 height 11
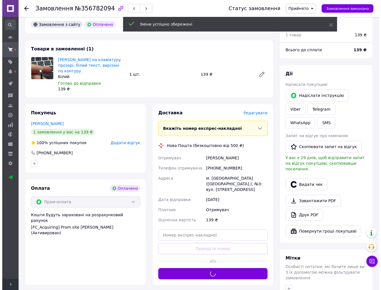
scroll to position [0, 0]
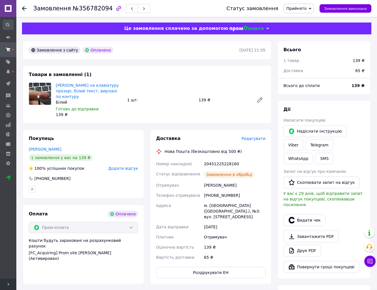
click at [221, 163] on div "20451225228160" at bounding box center [235, 164] width 64 height 10
copy div "20451225228160"
click at [303, 139] on link "Viber" at bounding box center [293, 144] width 20 height 11
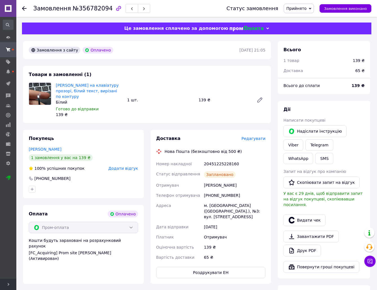
click at [145, 269] on div "Покупець [PERSON_NAME] 1 замовлення у вас на 139 ₴ 100% успішних покупок Додати…" at bounding box center [83, 207] width 127 height 154
click at [130, 10] on icon "button" at bounding box center [131, 8] width 3 height 3
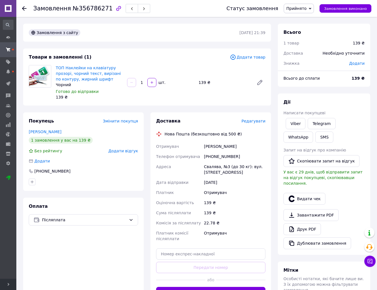
click at [253, 121] on span "Редагувати" at bounding box center [253, 121] width 24 height 5
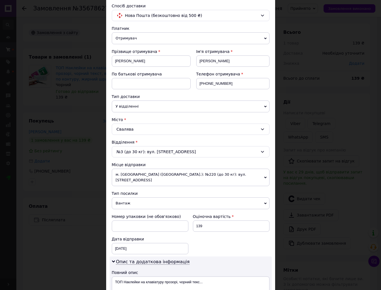
scroll to position [84, 0]
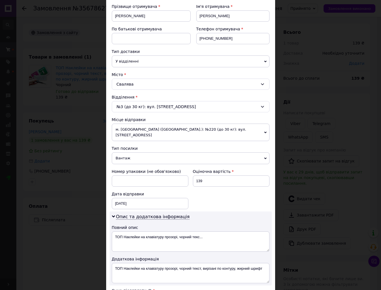
click at [139, 132] on span "м. [GEOGRAPHIC_DATA] ([GEOGRAPHIC_DATA].): №220 (до 30 кг): вул. [STREET_ADDRES…" at bounding box center [191, 132] width 158 height 17
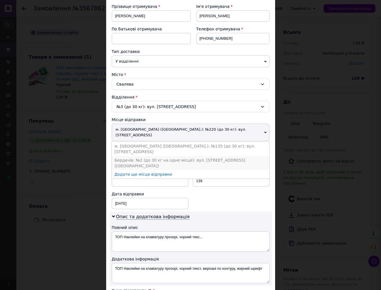
click at [141, 156] on li "Бердичів: №2 (до 30 кг на одне місце): вул. [STREET_ADDRESS] ([GEOGRAPHIC_DATA])" at bounding box center [191, 163] width 158 height 14
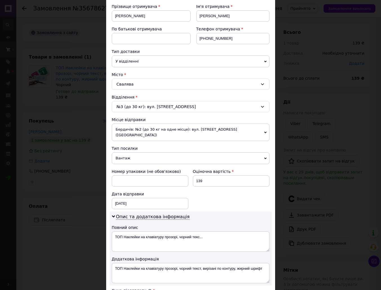
click at [144, 152] on span "Вантаж" at bounding box center [191, 158] width 158 height 12
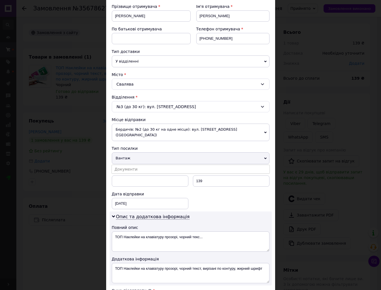
click at [146, 165] on li "Документи" at bounding box center [191, 169] width 158 height 8
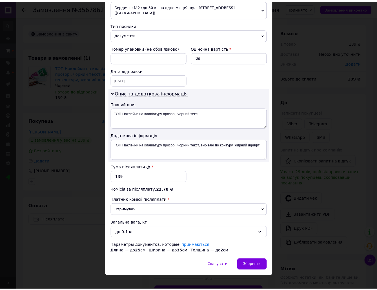
scroll to position [208, 0]
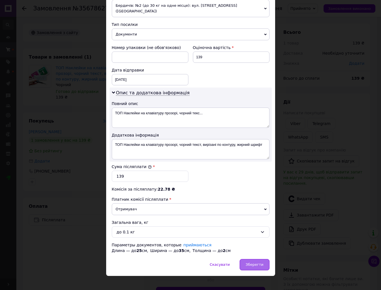
click at [257, 259] on div "Зберегти" at bounding box center [255, 264] width 30 height 11
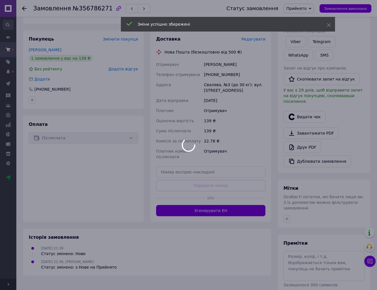
scroll to position [84, 0]
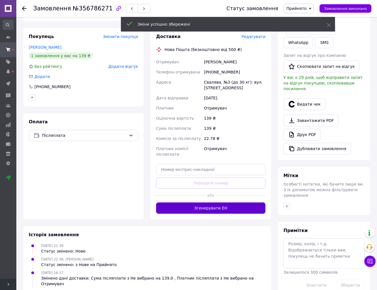
click at [258, 205] on button "Згенерувати ЕН" at bounding box center [210, 207] width 109 height 11
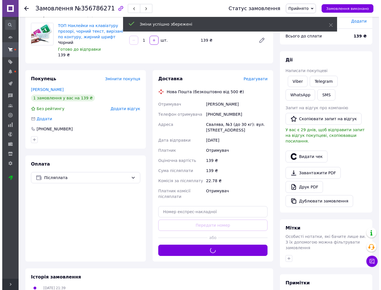
scroll to position [0, 0]
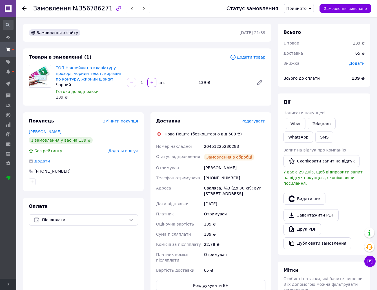
click at [214, 147] on div "20451225230283" at bounding box center [235, 146] width 64 height 10
copy div "20451225230283"
click at [290, 117] on div "Viber" at bounding box center [295, 124] width 22 height 14
click at [294, 126] on link "Viber" at bounding box center [295, 123] width 20 height 11
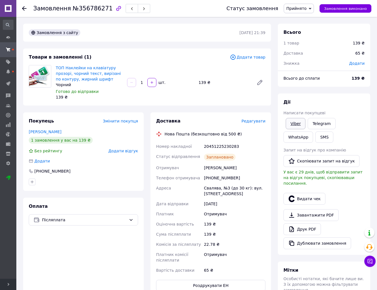
click at [294, 126] on link "Viber" at bounding box center [295, 123] width 20 height 11
click at [294, 125] on link "Viber" at bounding box center [295, 123] width 20 height 11
drag, startPoint x: 79, startPoint y: 261, endPoint x: 69, endPoint y: 200, distance: 62.2
click at [79, 261] on div "Оплата Післяплата" at bounding box center [83, 247] width 120 height 99
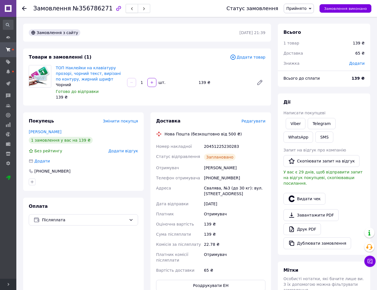
click at [130, 10] on icon "button" at bounding box center [131, 8] width 3 height 3
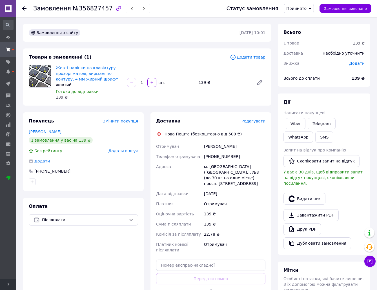
click at [253, 120] on span "Редагувати" at bounding box center [253, 121] width 24 height 5
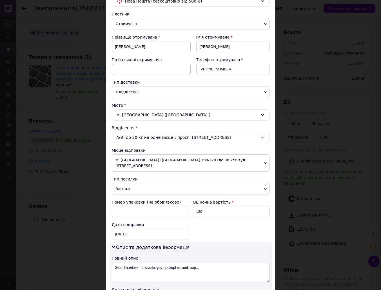
scroll to position [84, 0]
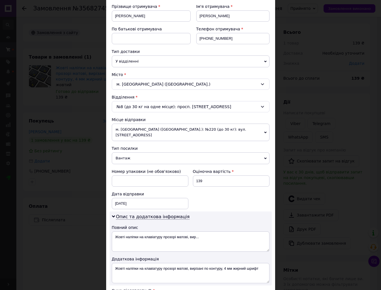
click at [132, 131] on span "м. [GEOGRAPHIC_DATA] ([GEOGRAPHIC_DATA].): №220 (до 30 кг): вул. [STREET_ADDRES…" at bounding box center [191, 132] width 158 height 17
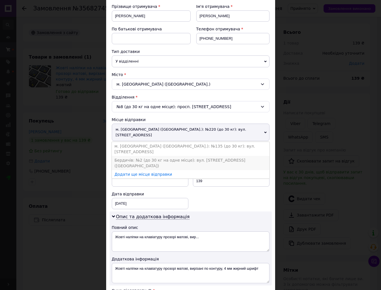
click at [129, 156] on li "Бердичів: №2 (до 30 кг на одне місце): вул. [STREET_ADDRESS] ([GEOGRAPHIC_DATA])" at bounding box center [191, 163] width 158 height 14
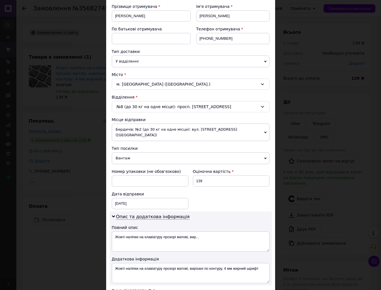
click at [130, 153] on span "Вантаж" at bounding box center [191, 158] width 158 height 12
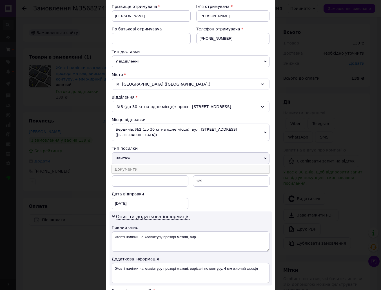
click at [133, 165] on li "Документи" at bounding box center [191, 169] width 158 height 8
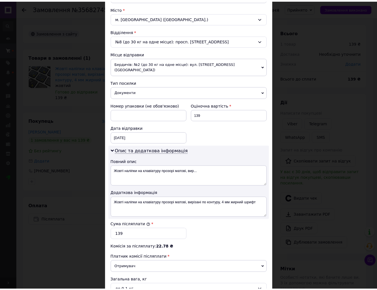
scroll to position [208, 0]
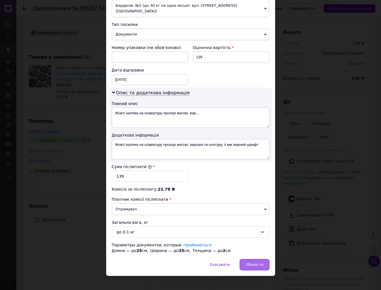
click at [253, 262] on span "Зберегти" at bounding box center [254, 264] width 18 height 4
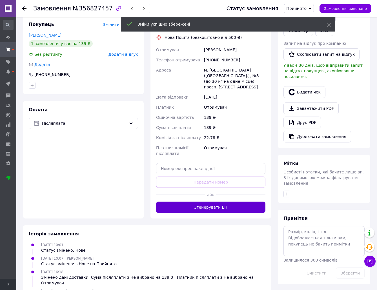
click at [243, 202] on button "Згенерувати ЕН" at bounding box center [210, 207] width 109 height 11
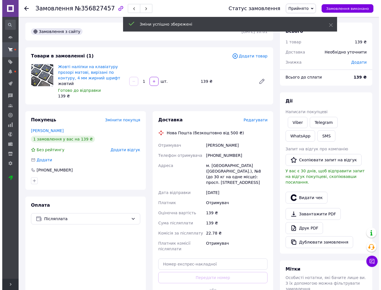
scroll to position [0, 0]
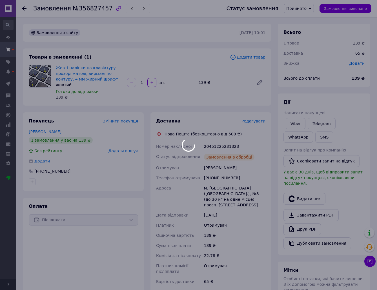
click at [213, 146] on body "CraftLab Ваш ID: 3881807 Сайт CraftLab Кабінет покупця Перевірити стан системи …" at bounding box center [188, 220] width 377 height 440
click at [213, 146] on div "20451225231323" at bounding box center [235, 146] width 64 height 10
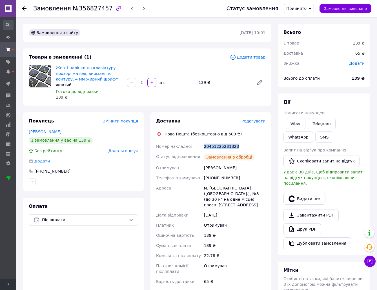
copy div "20451225231323"
click at [288, 120] on link "Viber" at bounding box center [295, 123] width 20 height 11
click at [130, 7] on span "button" at bounding box center [131, 8] width 3 height 4
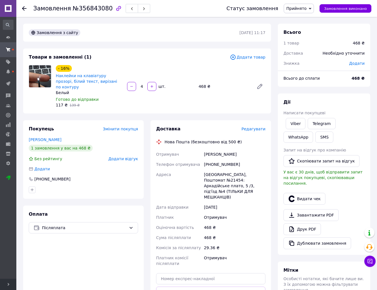
click at [260, 127] on span "Редагувати" at bounding box center [253, 129] width 24 height 5
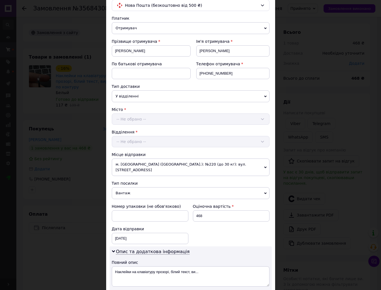
scroll to position [56, 0]
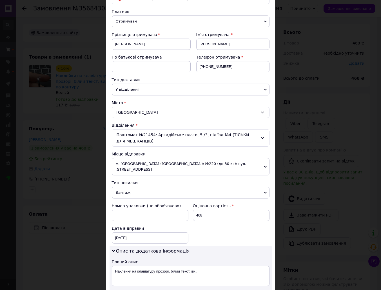
click at [159, 164] on span "м. [GEOGRAPHIC_DATA] ([GEOGRAPHIC_DATA].): №220 (до 30 кг): вул. [STREET_ADDRES…" at bounding box center [191, 166] width 158 height 17
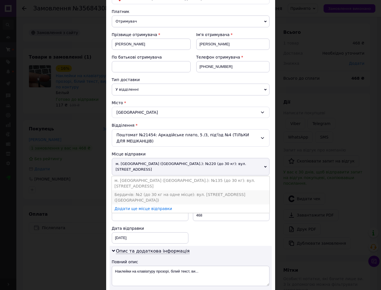
click at [154, 190] on li "Бердичів: №2 (до 30 кг на одне місце): вул. [STREET_ADDRESS] ([GEOGRAPHIC_DATA])" at bounding box center [191, 197] width 158 height 14
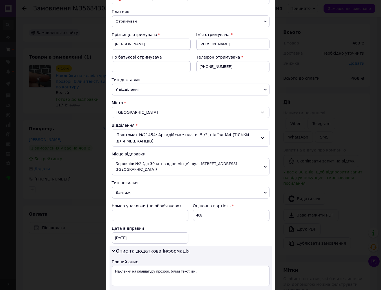
click at [155, 187] on span "Вантаж" at bounding box center [191, 193] width 158 height 12
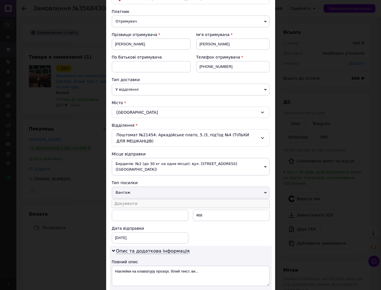
click at [155, 199] on li "Документи" at bounding box center [191, 203] width 158 height 8
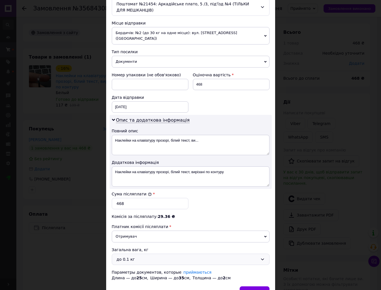
scroll to position [214, 0]
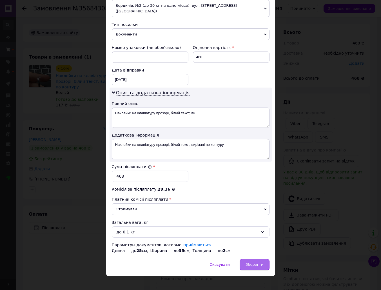
click at [254, 262] on span "Зберегти" at bounding box center [254, 264] width 18 height 4
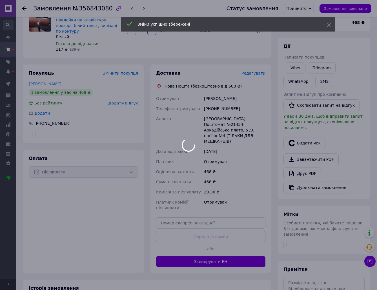
scroll to position [56, 0]
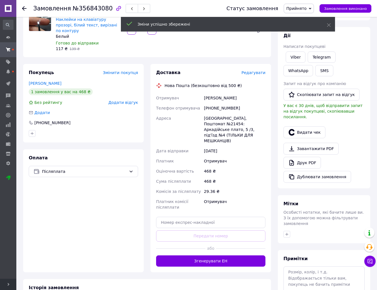
click at [236, 255] on button "Згенерувати ЕН" at bounding box center [210, 260] width 109 height 11
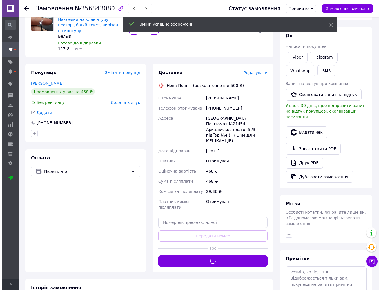
scroll to position [0, 0]
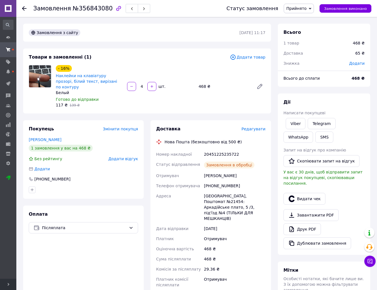
click at [215, 149] on div "20451225235722" at bounding box center [235, 154] width 64 height 10
copy div "20451225235722"
click at [294, 123] on link "Viber" at bounding box center [295, 123] width 20 height 11
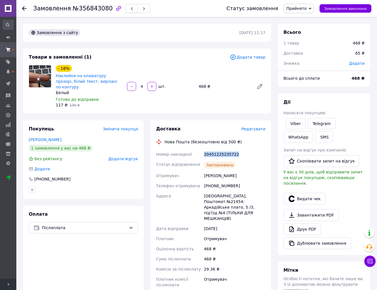
click at [130, 9] on icon "button" at bounding box center [131, 8] width 3 height 3
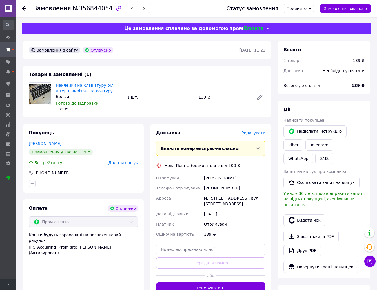
click at [253, 132] on span "Редагувати" at bounding box center [253, 133] width 24 height 5
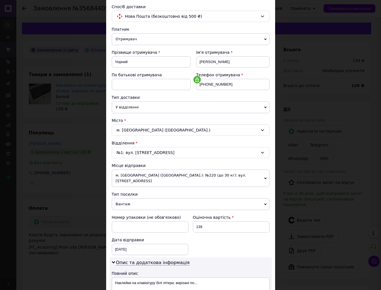
scroll to position [84, 0]
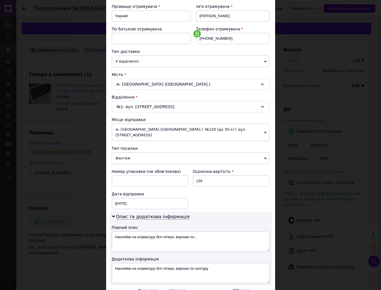
click at [148, 132] on span "м. Київ (Київська обл.): №220 (до 30 кг): вул. Борщагівська, 206" at bounding box center [191, 132] width 158 height 17
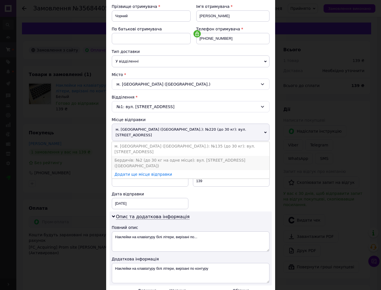
click at [143, 156] on li "Бердичів: №2 (до 30 кг на одне місце): вул. Одеська, 49 (Червона гора)" at bounding box center [191, 163] width 158 height 14
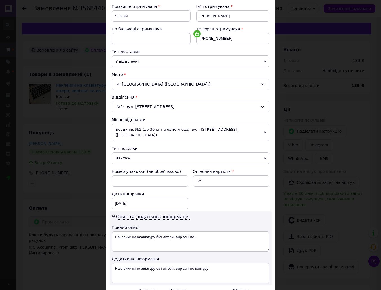
click at [144, 153] on span "Вантаж" at bounding box center [191, 158] width 158 height 12
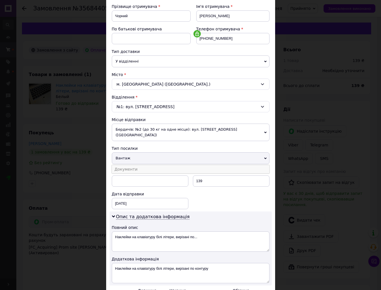
click at [147, 166] on li "Документи" at bounding box center [191, 169] width 158 height 8
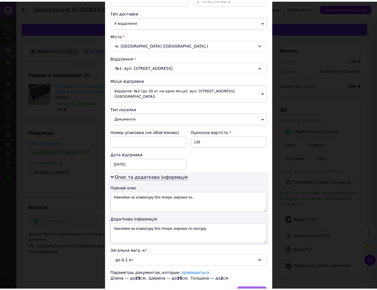
scroll to position [153, 0]
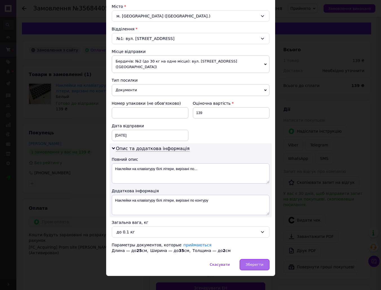
click at [268, 261] on div "Зберегти" at bounding box center [255, 264] width 30 height 11
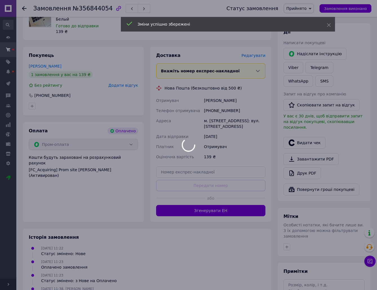
scroll to position [84, 0]
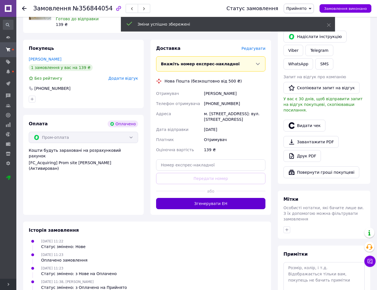
click at [259, 204] on button "Згенерувати ЕН" at bounding box center [210, 203] width 109 height 11
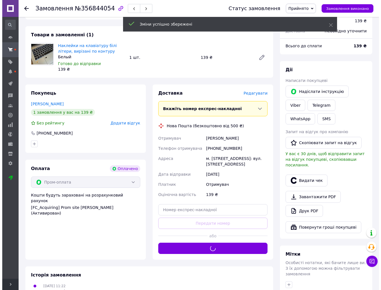
scroll to position [0, 0]
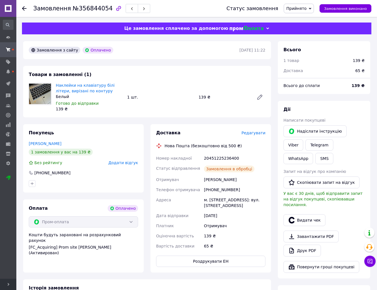
click at [221, 157] on div "20451225236400" at bounding box center [235, 158] width 64 height 10
copy div "20451225236400"
click at [303, 139] on link "Viber" at bounding box center [293, 144] width 20 height 11
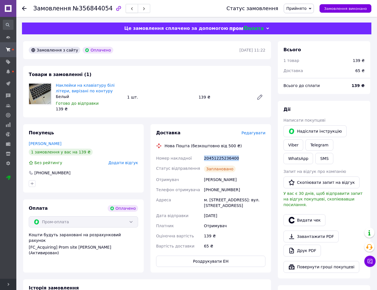
click at [126, 7] on button "button" at bounding box center [132, 8] width 12 height 9
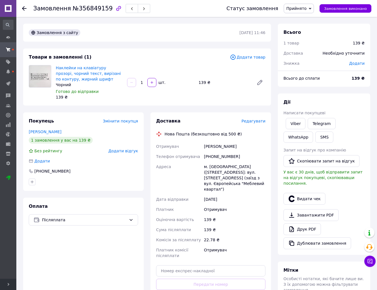
click at [254, 117] on div "Доставка Редагувати Нова Пошта (безкоштовно від 500 ₴) Отримувач Захаров Олекса…" at bounding box center [210, 216] width 120 height 208
click at [250, 119] on span "Редагувати" at bounding box center [253, 121] width 24 height 5
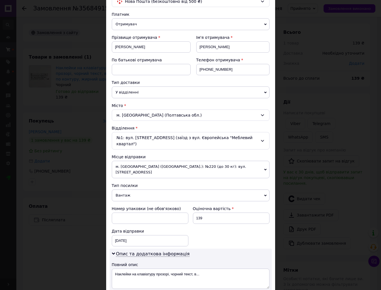
scroll to position [84, 0]
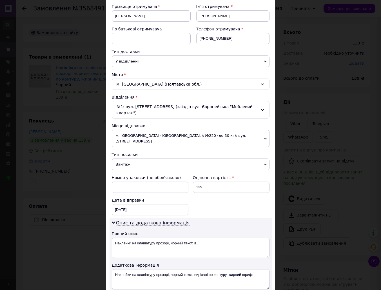
click at [143, 130] on span "м. Київ (Київська обл.): №220 (до 30 кг): вул. Борщагівська, 206" at bounding box center [191, 138] width 158 height 17
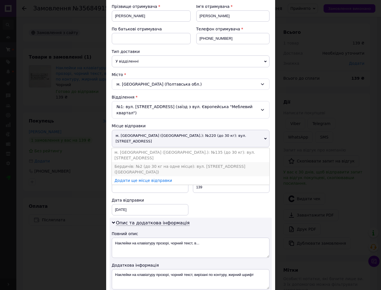
click at [138, 162] on li "Бердичів: №2 (до 30 кг на одне місце): вул. Одеська, 49 (Червона гора)" at bounding box center [191, 169] width 158 height 14
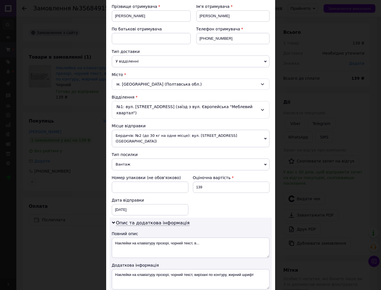
click at [137, 158] on span "Вантаж" at bounding box center [191, 164] width 158 height 12
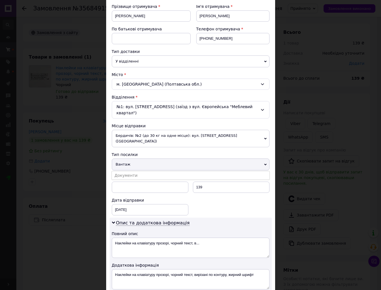
click at [137, 171] on li "Документи" at bounding box center [191, 175] width 158 height 8
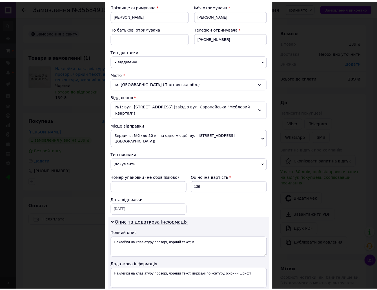
scroll to position [197, 0]
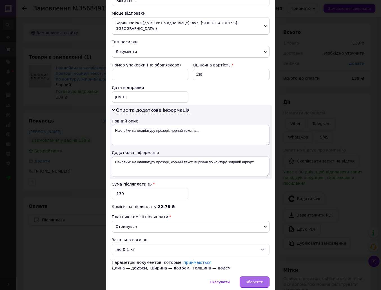
click at [255, 276] on div "Зберегти" at bounding box center [255, 281] width 30 height 11
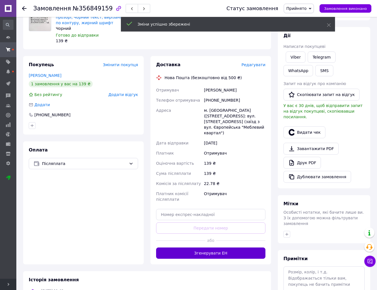
click at [247, 247] on button "Згенерувати ЕН" at bounding box center [210, 252] width 109 height 11
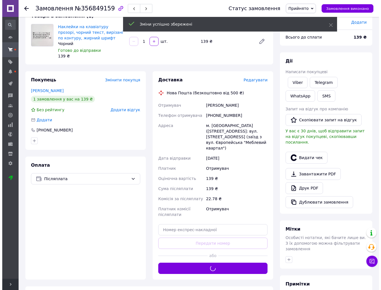
scroll to position [0, 0]
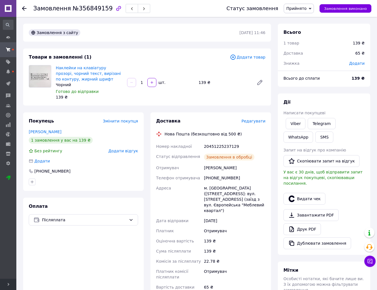
click at [227, 147] on div "20451225237129" at bounding box center [235, 146] width 64 height 10
copy div "20451225237129"
click at [296, 122] on link "Viber" at bounding box center [295, 123] width 20 height 11
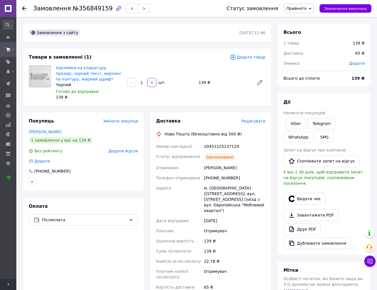
click at [132, 272] on div "Оплата Післяплата" at bounding box center [83, 256] width 120 height 116
click at [293, 123] on link "Viber" at bounding box center [295, 123] width 20 height 11
click at [126, 12] on button "button" at bounding box center [132, 8] width 12 height 9
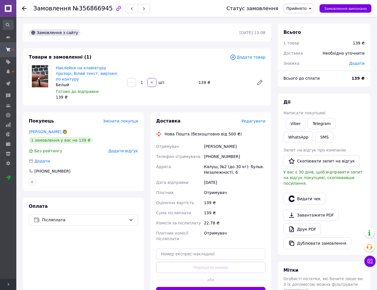
click at [249, 119] on span "Редагувати" at bounding box center [253, 121] width 24 height 5
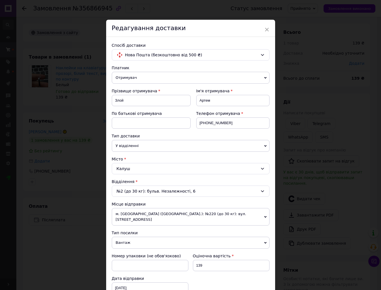
click at [147, 214] on span "м. Київ (Київська обл.): №220 (до 30 кг): вул. Борщагівська, 206" at bounding box center [191, 216] width 158 height 17
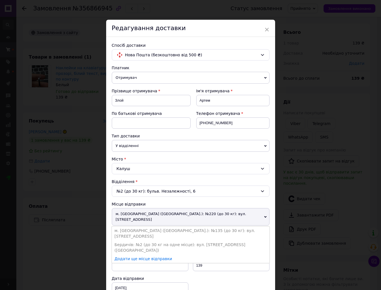
click at [129, 240] on li "Бердичів: №2 (до 30 кг на одне місце): вул. Одеська, 49 (Червона гора)" at bounding box center [191, 247] width 158 height 14
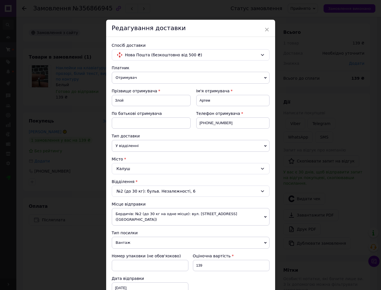
click at [129, 237] on span "Вантаж" at bounding box center [191, 243] width 158 height 12
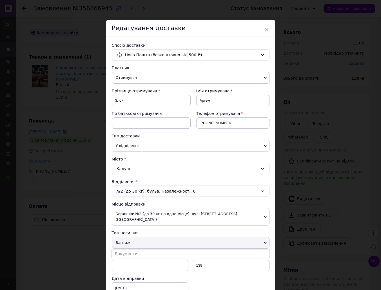
click at [132, 249] on li "Документи" at bounding box center [191, 253] width 158 height 8
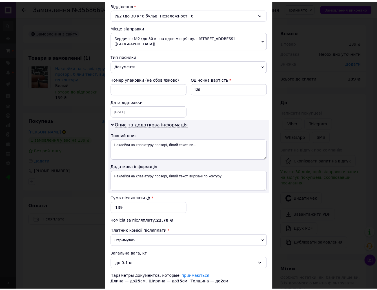
scroll to position [208, 0]
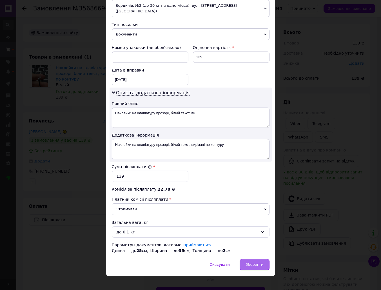
click at [252, 262] on span "Зберегти" at bounding box center [254, 264] width 18 height 4
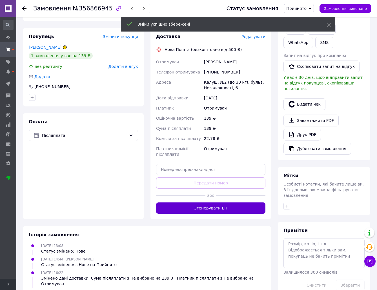
click at [259, 202] on button "Згенерувати ЕН" at bounding box center [210, 207] width 109 height 11
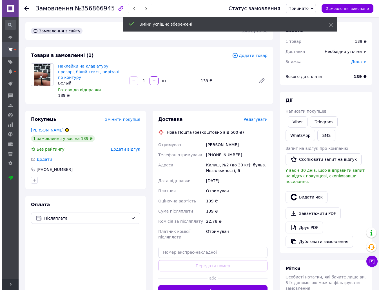
scroll to position [0, 0]
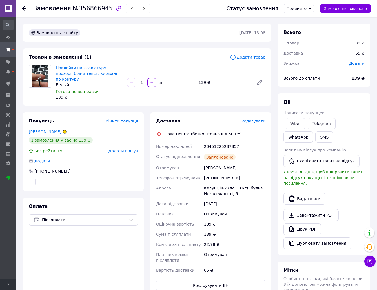
click at [213, 142] on div "20451225237857" at bounding box center [235, 146] width 64 height 10
copy div "20451225237857"
click at [295, 124] on link "Viber" at bounding box center [295, 123] width 20 height 11
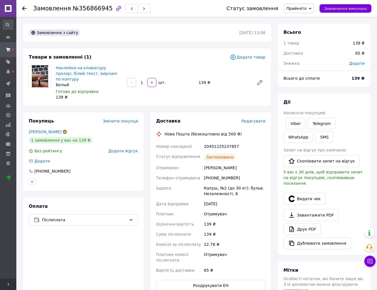
click at [63, 130] on icon at bounding box center [64, 131] width 3 height 3
click at [131, 10] on use "button" at bounding box center [132, 8] width 2 height 3
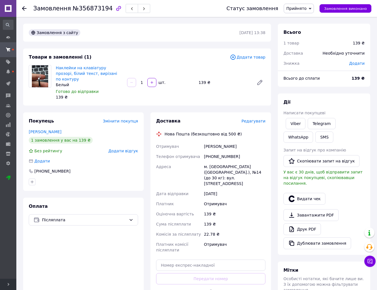
click at [257, 119] on span "Редагувати" at bounding box center [253, 121] width 24 height 5
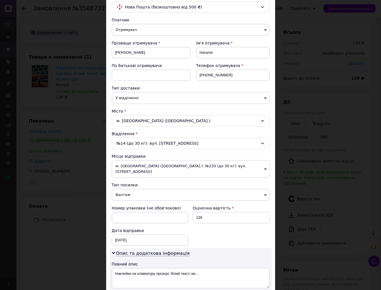
scroll to position [113, 0]
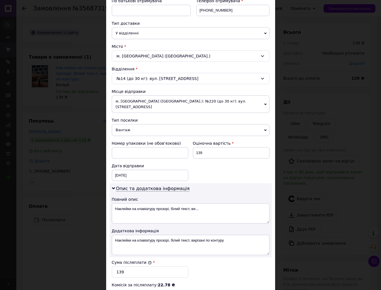
click at [159, 98] on span "м. Київ (Київська обл.): №220 (до 30 кг): вул. Борщагівська, 206" at bounding box center [191, 103] width 158 height 17
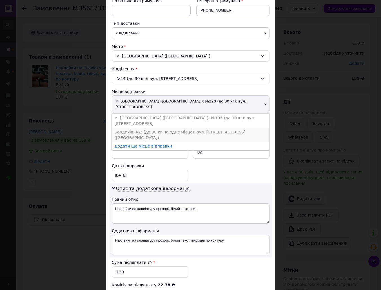
click at [141, 128] on li "Бердичів: №2 (до 30 кг на одне місце): вул. Одеська, 49 (Червона гора)" at bounding box center [191, 135] width 158 height 14
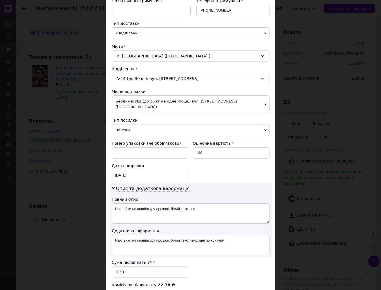
click at [140, 124] on span "Вантаж" at bounding box center [191, 130] width 158 height 12
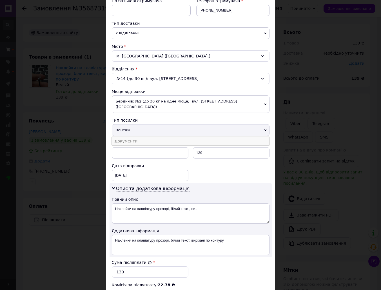
click at [138, 137] on li "Документи" at bounding box center [191, 141] width 158 height 8
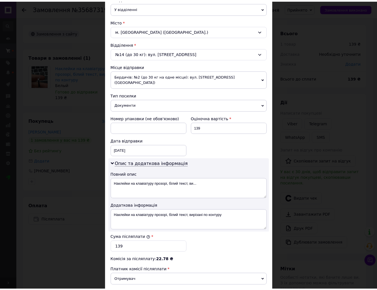
scroll to position [208, 0]
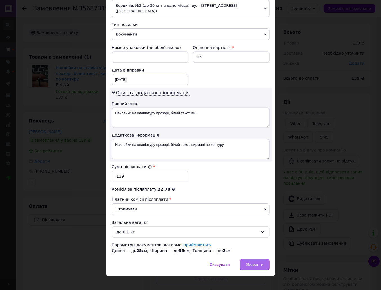
click at [248, 259] on div "Зберегти" at bounding box center [255, 264] width 30 height 11
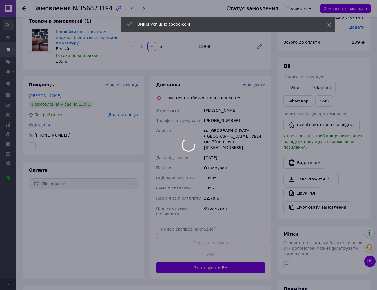
scroll to position [84, 0]
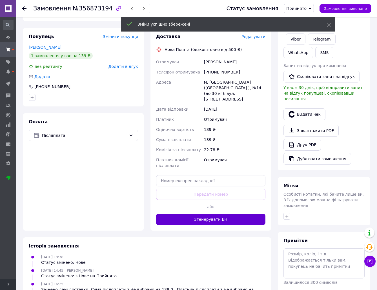
click at [246, 214] on button "Згенерувати ЕН" at bounding box center [210, 219] width 109 height 11
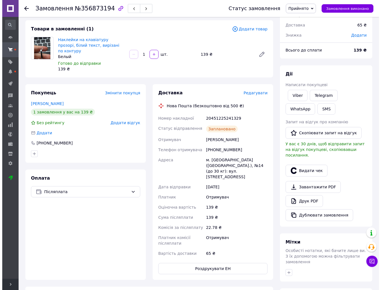
scroll to position [0, 0]
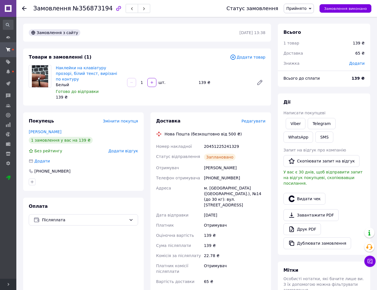
click at [219, 141] on div "20451225241329" at bounding box center [235, 146] width 64 height 10
click at [294, 126] on link "Viber" at bounding box center [295, 123] width 20 height 11
drag, startPoint x: 294, startPoint y: 126, endPoint x: 291, endPoint y: 128, distance: 3.9
click at [294, 125] on link "Viber" at bounding box center [295, 123] width 20 height 11
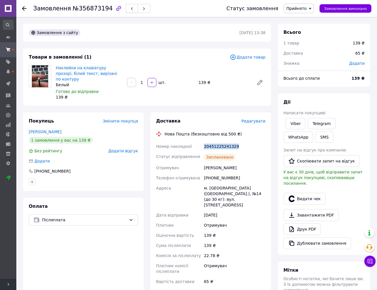
click at [126, 11] on button "button" at bounding box center [132, 8] width 12 height 9
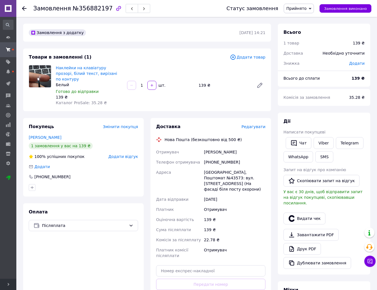
click at [256, 124] on span "Редагувати" at bounding box center [253, 126] width 24 height 5
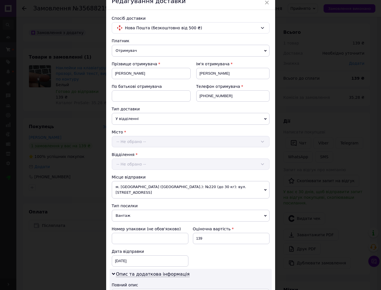
scroll to position [56, 0]
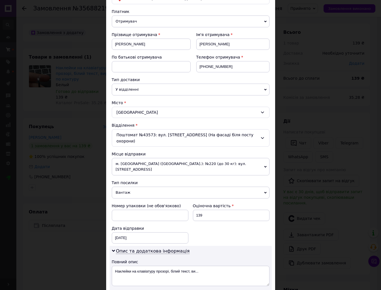
click at [138, 157] on div "Місце відправки м. Київ (Київська обл.): №220 (до 30 кг): вул. Борщагівська, 20…" at bounding box center [191, 163] width 158 height 24
click at [137, 167] on span "м. Київ (Київська обл.): №220 (до 30 кг): вул. Борщагівська, 206" at bounding box center [191, 166] width 158 height 17
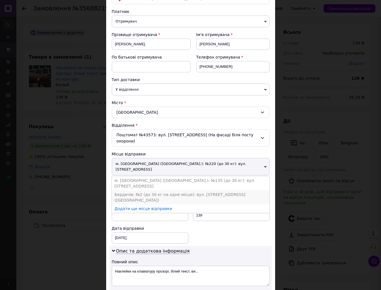
click at [131, 190] on li "Бердичів: №2 (до 30 кг на одне місце): вул. Одеська, 49 (Червона гора)" at bounding box center [191, 197] width 158 height 14
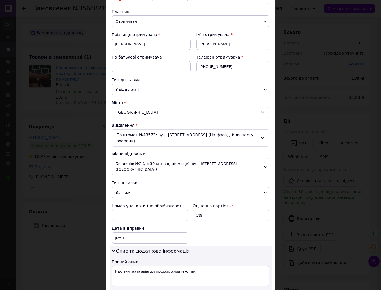
click at [131, 187] on span "Вантаж" at bounding box center [191, 193] width 158 height 12
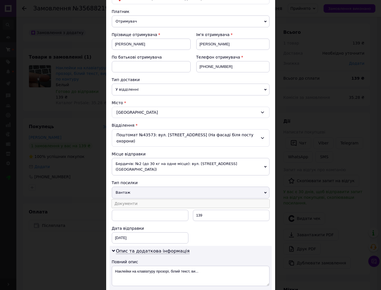
click at [132, 199] on li "Документи" at bounding box center [191, 203] width 158 height 8
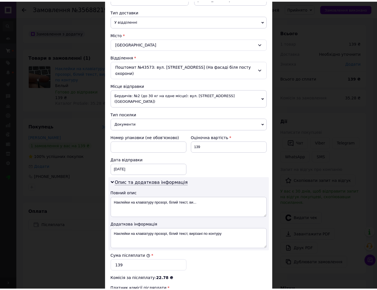
scroll to position [197, 0]
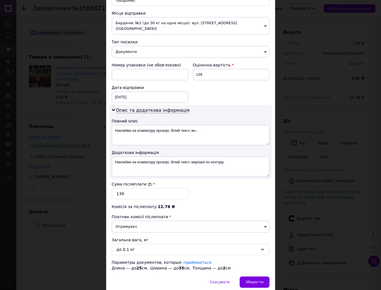
click at [260, 282] on div "Скасувати   Зберегти" at bounding box center [190, 284] width 169 height 17
click at [264, 276] on div "Зберегти" at bounding box center [255, 281] width 30 height 11
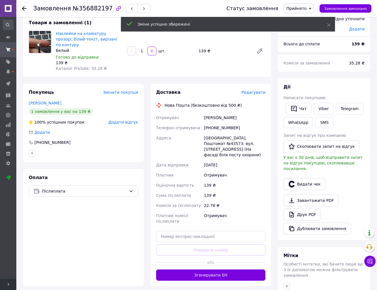
scroll to position [56, 0]
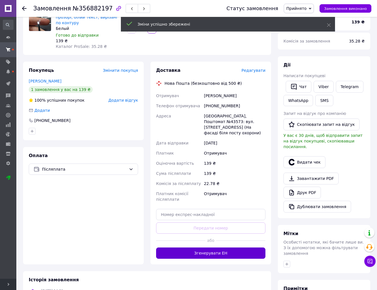
click at [242, 247] on button "Згенерувати ЕН" at bounding box center [210, 252] width 109 height 11
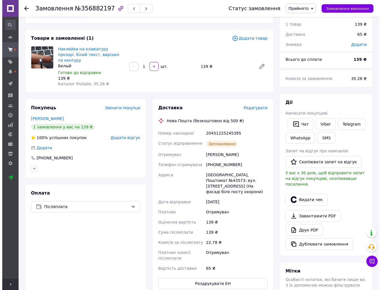
scroll to position [0, 0]
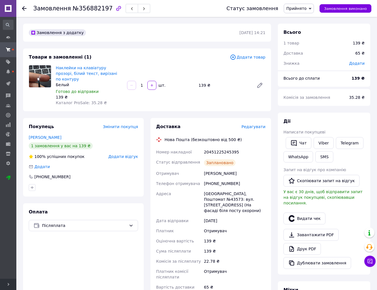
click at [211, 147] on div "20451225245395" at bounding box center [235, 152] width 64 height 10
click at [325, 144] on link "Viber" at bounding box center [323, 143] width 20 height 12
click at [126, 12] on button "button" at bounding box center [132, 8] width 12 height 9
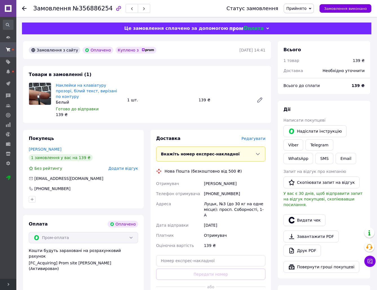
click at [258, 136] on span "Редагувати" at bounding box center [253, 138] width 24 height 5
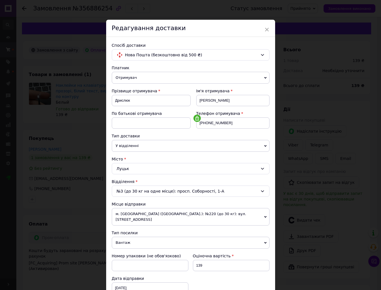
scroll to position [56, 0]
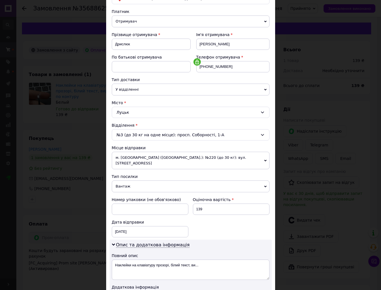
click at [165, 158] on span "м. Київ (Київська обл.): №220 (до 30 кг): вул. Борщагівська, 206" at bounding box center [191, 160] width 158 height 17
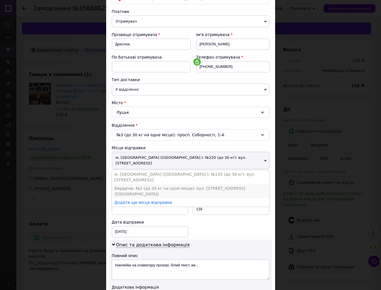
click at [147, 184] on li "Бердичів: №2 (до 30 кг на одне місце): вул. Одеська, 49 (Червона гора)" at bounding box center [191, 191] width 158 height 14
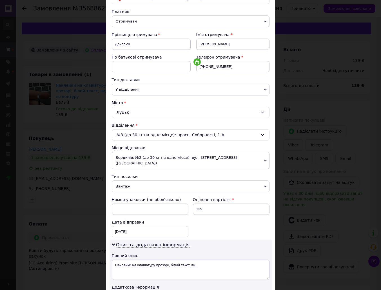
click at [147, 180] on span "Вантаж" at bounding box center [191, 186] width 158 height 12
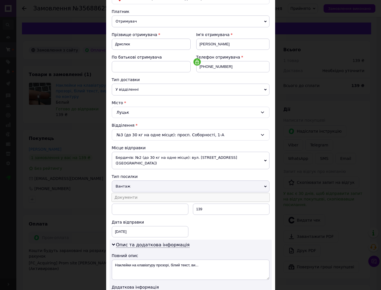
click at [146, 193] on li "Документи" at bounding box center [191, 197] width 158 height 8
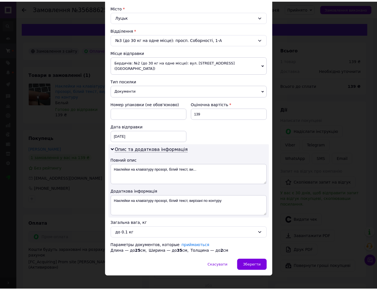
scroll to position [153, 0]
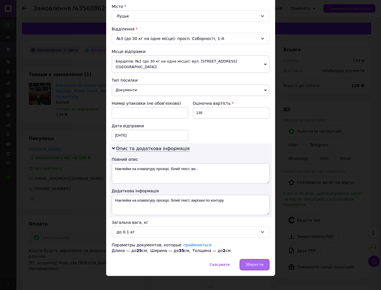
click at [257, 259] on div "Зберегти" at bounding box center [255, 264] width 30 height 11
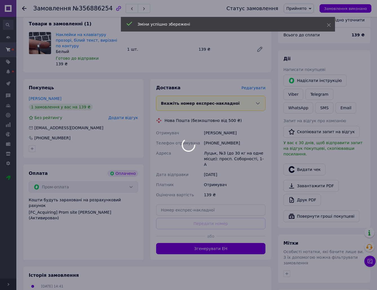
scroll to position [56, 0]
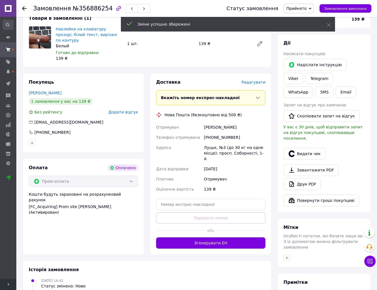
click at [245, 237] on button "Згенерувати ЕН" at bounding box center [210, 242] width 109 height 11
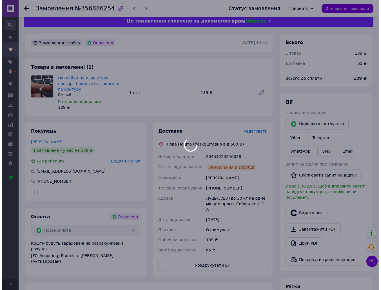
scroll to position [0, 0]
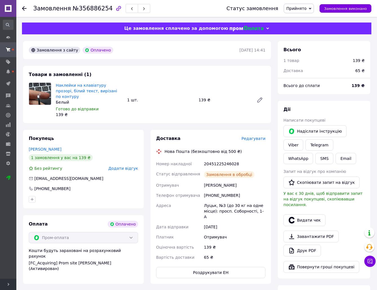
click at [226, 159] on div "20451225246028" at bounding box center [235, 164] width 64 height 10
click at [303, 139] on link "Viber" at bounding box center [293, 144] width 20 height 11
click at [131, 8] on use "button" at bounding box center [132, 8] width 2 height 3
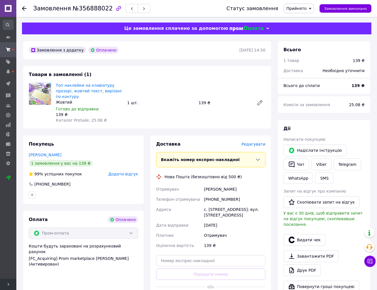
click at [258, 142] on span "Редагувати" at bounding box center [253, 144] width 24 height 5
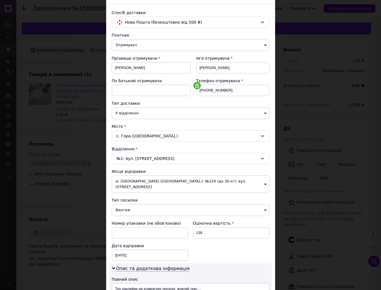
scroll to position [84, 0]
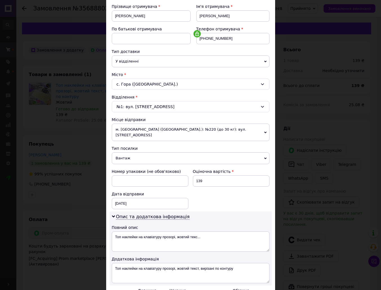
click at [162, 130] on span "м. Київ (Київська обл.): №220 (до 30 кг): вул. Борщагівська, 206" at bounding box center [191, 132] width 158 height 17
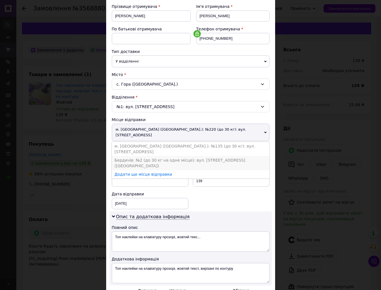
click at [153, 156] on li "Бердичів: №2 (до 30 кг на одне місце): вул. Одеська, 49 (Червона гора)" at bounding box center [191, 163] width 158 height 14
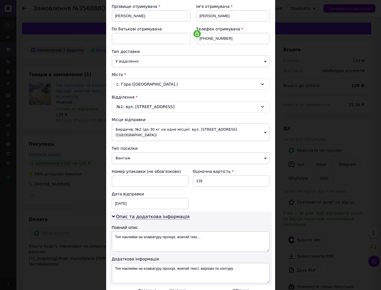
click at [153, 152] on span "Вантаж" at bounding box center [191, 158] width 158 height 12
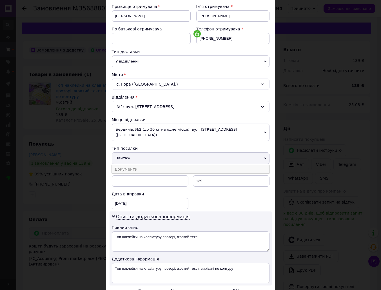
click at [156, 165] on li "Документи" at bounding box center [191, 169] width 158 height 8
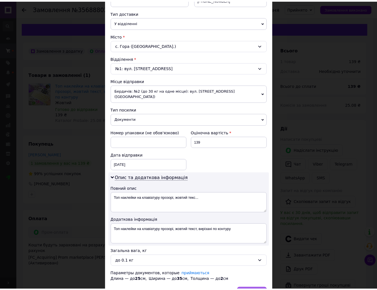
scroll to position [153, 0]
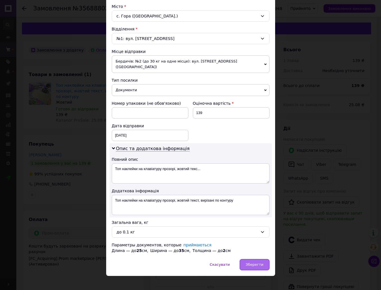
click at [259, 262] on span "Зберегти" at bounding box center [254, 264] width 18 height 4
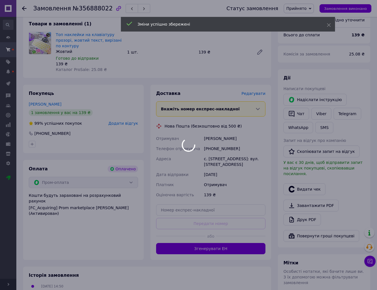
scroll to position [56, 0]
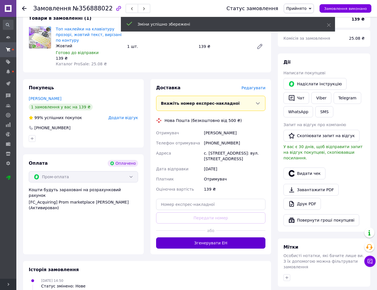
click at [250, 237] on button "Згенерувати ЕН" at bounding box center [210, 242] width 109 height 11
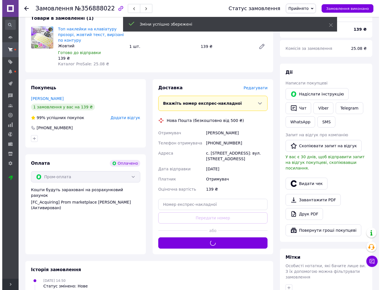
scroll to position [0, 0]
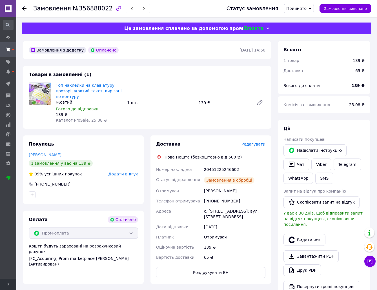
click at [217, 164] on div "20451225246602" at bounding box center [235, 169] width 64 height 10
click at [324, 163] on link "Viber" at bounding box center [321, 164] width 20 height 12
click at [131, 8] on use "button" at bounding box center [132, 8] width 2 height 3
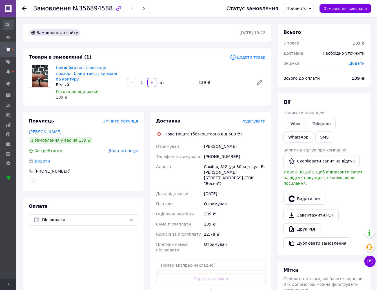
click at [260, 119] on span "Редагувати" at bounding box center [253, 121] width 24 height 5
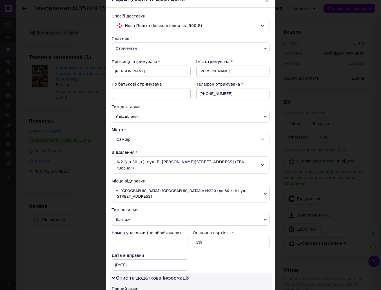
scroll to position [56, 0]
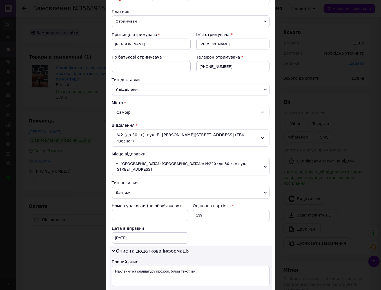
click at [121, 158] on span "м. Київ (Київська обл.): №220 (до 30 кг): вул. Борщагівська, 206" at bounding box center [191, 166] width 158 height 17
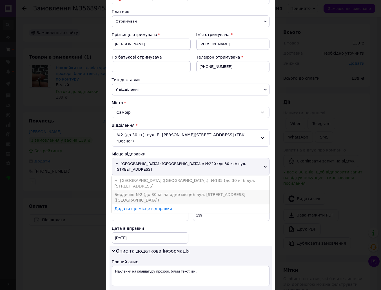
click at [125, 190] on li "Бердичів: №2 (до 30 кг на одне місце): вул. Одеська, 49 (Червона гора)" at bounding box center [191, 197] width 158 height 14
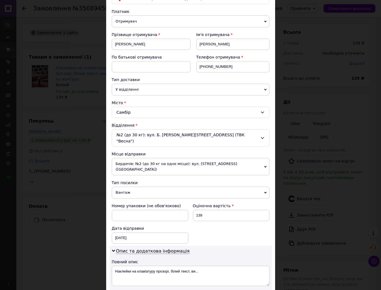
click at [137, 187] on span "Вантаж" at bounding box center [191, 193] width 158 height 12
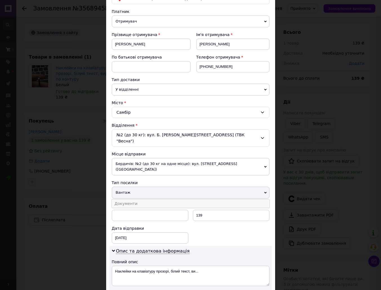
click at [142, 199] on li "Документи" at bounding box center [191, 203] width 158 height 8
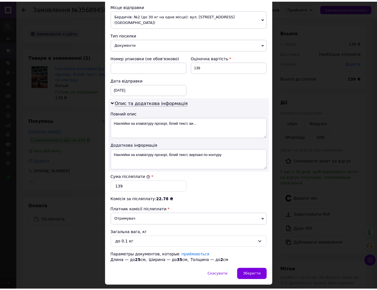
scroll to position [208, 0]
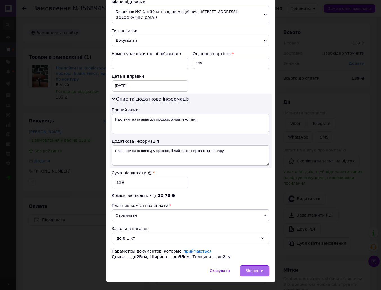
click at [249, 253] on div "Спосіб доставки Нова Пошта (безкоштовно від 500 ₴) Платник Отримувач Відправник…" at bounding box center [190, 47] width 169 height 437
click at [250, 265] on div "Зберегти" at bounding box center [255, 270] width 30 height 11
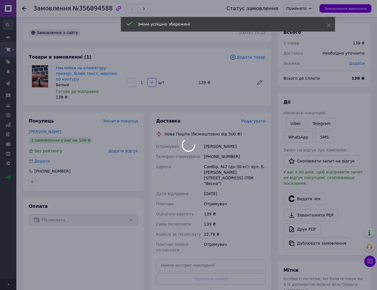
scroll to position [97, 0]
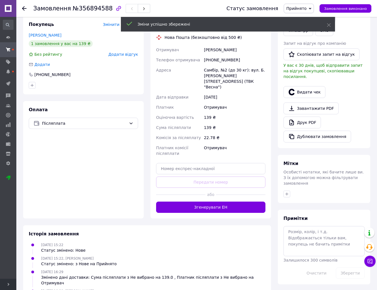
click at [252, 197] on div "Доставка Редагувати Нова Пошта (безкоштовно від 500 ₴) Отримувач Пулинець Деніз…" at bounding box center [210, 117] width 120 height 203
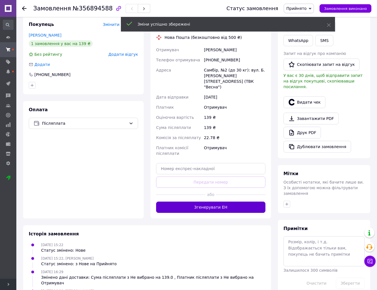
click at [252, 202] on button "Згенерувати ЕН" at bounding box center [210, 207] width 109 height 11
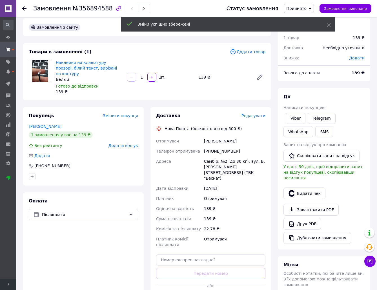
scroll to position [0, 0]
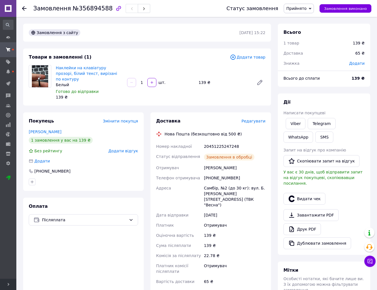
click at [218, 141] on div "20451225247248" at bounding box center [235, 146] width 64 height 10
click at [296, 123] on link "Viber" at bounding box center [295, 123] width 20 height 11
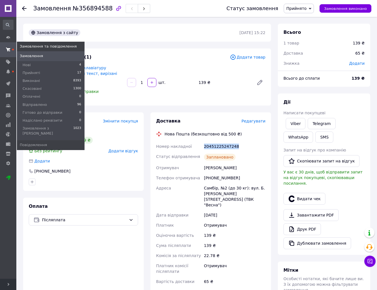
click at [9, 51] on use at bounding box center [8, 50] width 5 height 4
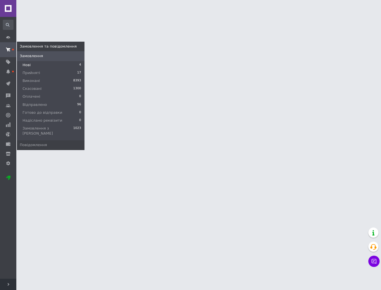
click at [32, 64] on li "Нові 4" at bounding box center [51, 65] width 68 height 8
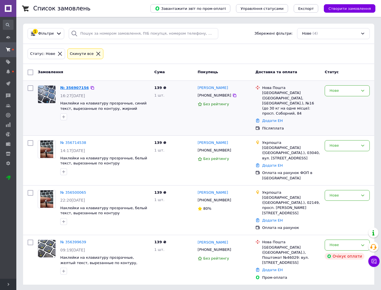
click at [71, 87] on link "№ 356907156" at bounding box center [74, 88] width 29 height 4
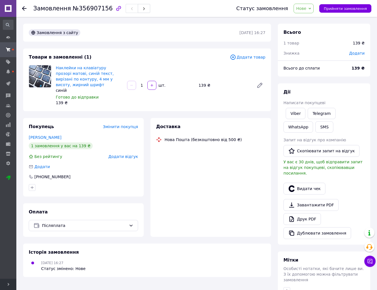
click at [312, 9] on span "Нове" at bounding box center [303, 9] width 20 height 10
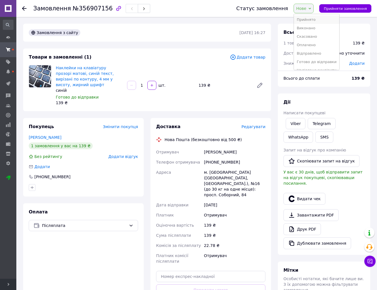
click at [314, 21] on li "Прийнято" at bounding box center [316, 19] width 45 height 8
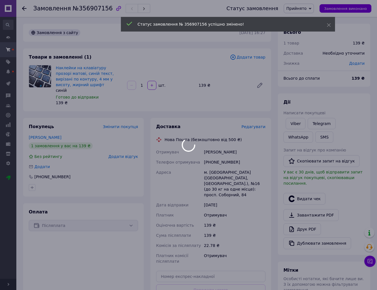
click at [257, 126] on body "CraftLab Ваш ID: 3881807 Сайт CraftLab Кабінет покупця Перевірити стан системи …" at bounding box center [188, 199] width 377 height 398
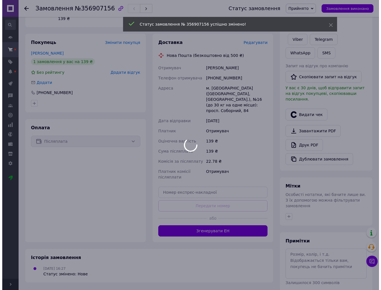
scroll to position [84, 0]
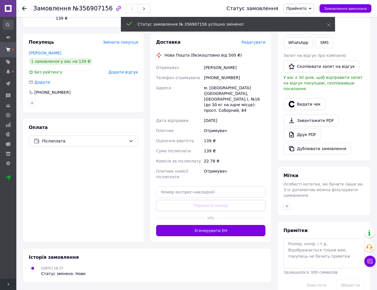
click at [251, 43] on span "Редагувати" at bounding box center [253, 42] width 24 height 5
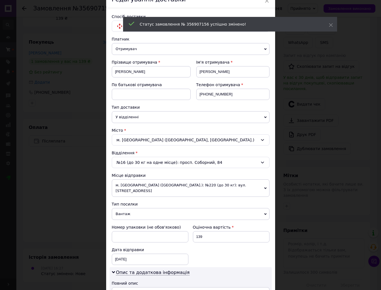
scroll to position [56, 0]
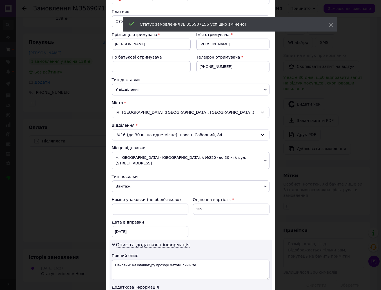
click at [128, 157] on span "м. Київ (Київська обл.): №220 (до 30 кг): вул. Борщагівська, 206" at bounding box center [191, 160] width 158 height 17
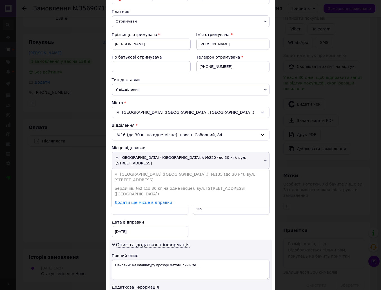
click at [126, 184] on li "Бердичів: №2 (до 30 кг на одне місце): вул. Одеська, 49 (Червона гора)" at bounding box center [191, 191] width 158 height 14
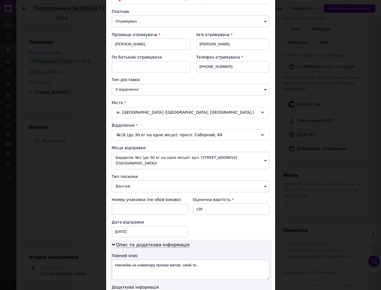
click at [130, 182] on span "Вантаж" at bounding box center [191, 186] width 158 height 12
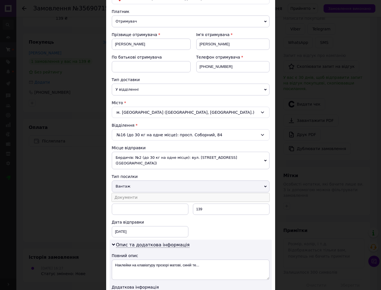
click at [139, 193] on li "Документи" at bounding box center [191, 197] width 158 height 8
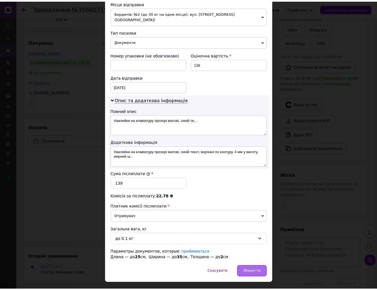
scroll to position [208, 0]
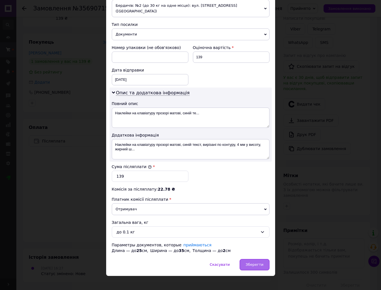
click at [249, 262] on span "Зберегти" at bounding box center [254, 264] width 18 height 4
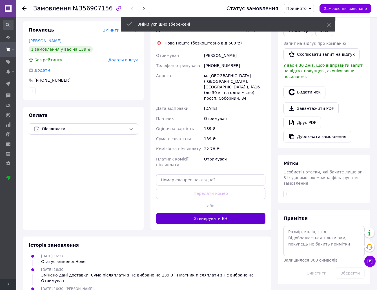
click at [256, 213] on button "Згенерувати ЕН" at bounding box center [210, 218] width 109 height 11
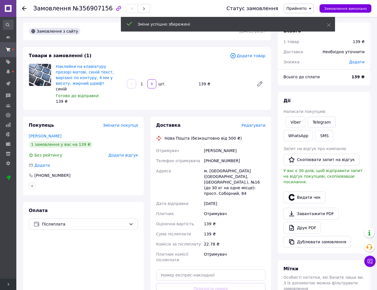
scroll to position [0, 0]
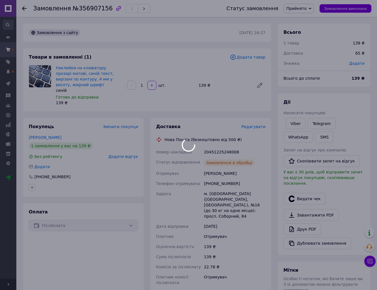
click at [224, 151] on div at bounding box center [188, 145] width 377 height 290
click at [224, 151] on body "CraftLab Ваш ID: 3881807 Сайт CraftLab Кабінет покупця Перевірити стан системи …" at bounding box center [188, 219] width 377 height 438
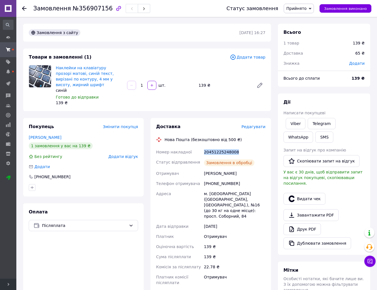
click at [224, 151] on div "20451225248008" at bounding box center [235, 152] width 64 height 10
click at [294, 123] on link "Viber" at bounding box center [295, 123] width 20 height 11
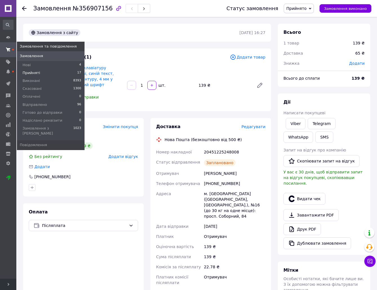
click at [30, 72] on span "Прийняті" at bounding box center [31, 72] width 17 height 5
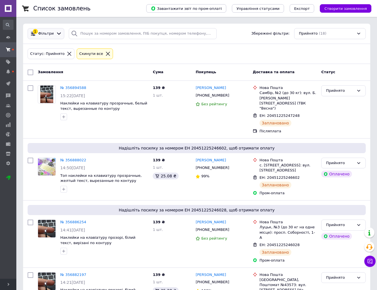
click at [47, 30] on div "1 Фільтри" at bounding box center [46, 33] width 37 height 11
click at [44, 33] on span "Фільтри" at bounding box center [45, 33] width 15 height 5
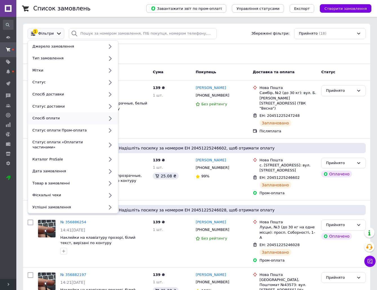
click at [82, 120] on div "Спосіб оплати" at bounding box center [67, 118] width 74 height 5
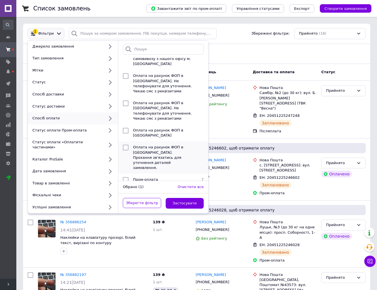
scroll to position [82, 0]
click at [154, 177] on span "Пром-оплата" at bounding box center [145, 179] width 25 height 4
checkbox input "true"
click at [184, 200] on button "Застосувати" at bounding box center [185, 203] width 38 height 11
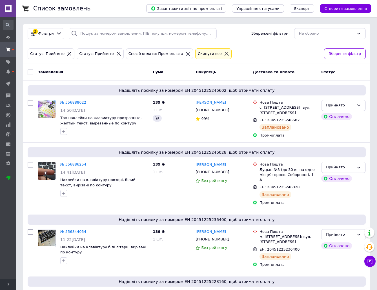
click at [31, 71] on input "checkbox" at bounding box center [31, 73] width 6 height 6
checkbox input "true"
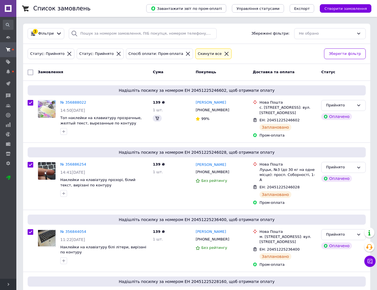
checkbox input "true"
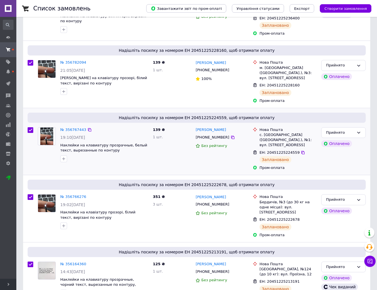
scroll to position [231, 0]
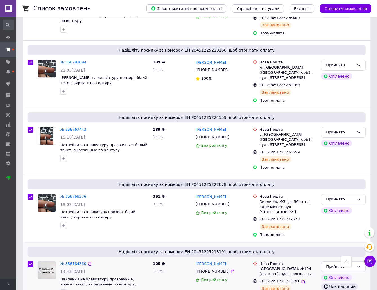
click at [31, 261] on input "checkbox" at bounding box center [31, 264] width 6 height 6
checkbox input "false"
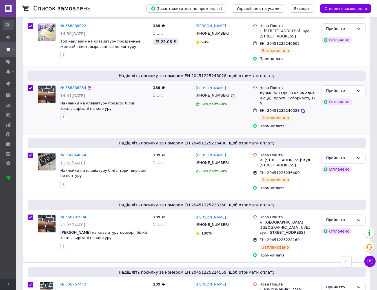
scroll to position [0, 0]
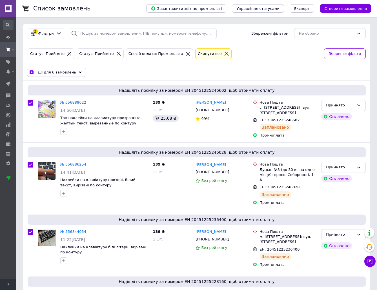
click at [57, 75] on div "Дії для 6 замовлень" at bounding box center [56, 72] width 59 height 9
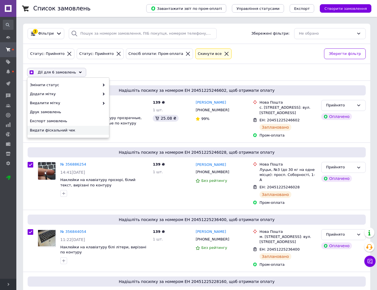
click at [63, 132] on span "Видати фіскальний чек" at bounding box center [67, 130] width 75 height 5
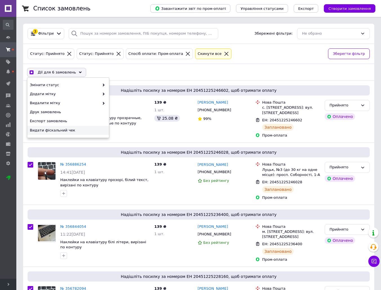
checkbox input "true"
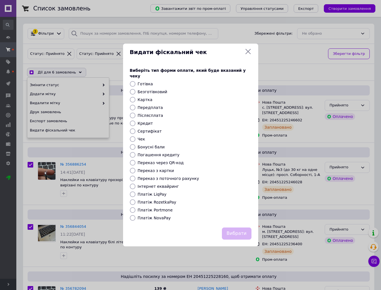
click at [154, 216] on label "Платіж NovaPay" at bounding box center [154, 218] width 33 height 5
click at [135, 216] on input "Платіж NovaPay" at bounding box center [133, 218] width 6 height 6
radio input "true"
checkbox input "true"
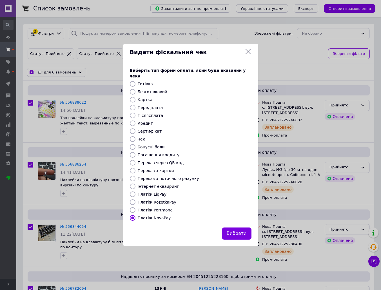
click at [158, 200] on label "Платіж RozetkaPay" at bounding box center [157, 202] width 39 height 5
click at [135, 199] on input "Платіж RozetkaPay" at bounding box center [133, 202] width 6 height 6
radio input "true"
click at [238, 233] on button "Вибрати" at bounding box center [237, 233] width 30 height 12
checkbox input "true"
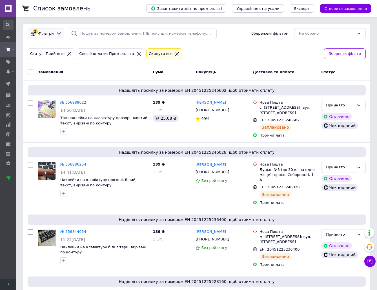
click at [48, 30] on div "2 Фільтри" at bounding box center [46, 33] width 37 height 11
click at [55, 33] on div at bounding box center [59, 34] width 8 height 6
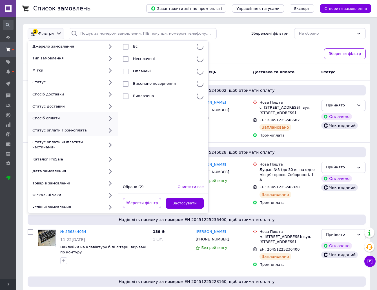
click at [69, 120] on div "Спосіб оплати" at bounding box center [67, 118] width 74 height 5
click at [86, 113] on div "Спосіб оплати" at bounding box center [73, 118] width 90 height 12
click at [84, 118] on div "Спосіб оплати" at bounding box center [67, 118] width 74 height 5
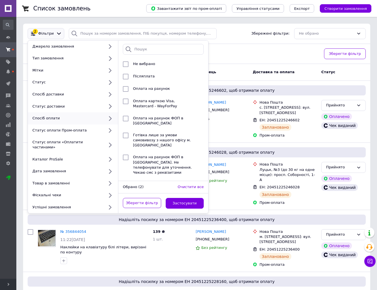
click at [97, 119] on div "Спосіб оплати" at bounding box center [67, 118] width 74 height 5
click at [143, 79] on div "Післяплата" at bounding box center [163, 77] width 64 height 6
checkbox input "true"
click at [180, 200] on button "Застосувати" at bounding box center [185, 203] width 38 height 11
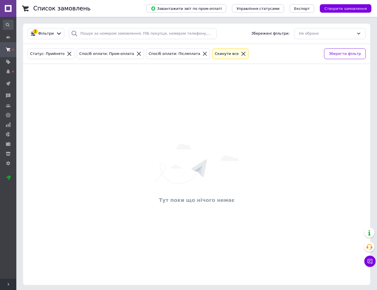
click at [137, 53] on icon at bounding box center [139, 54] width 4 height 4
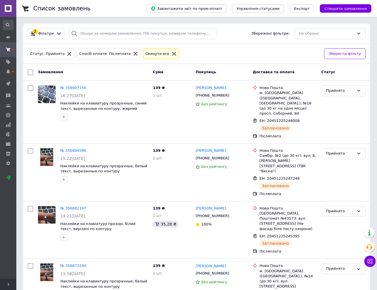
click at [30, 72] on input "checkbox" at bounding box center [31, 73] width 6 height 6
checkbox input "true"
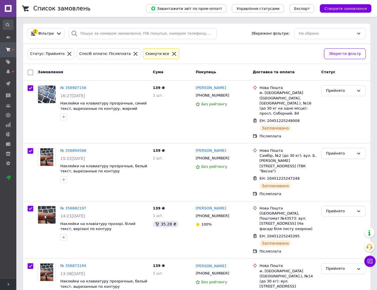
checkbox input "true"
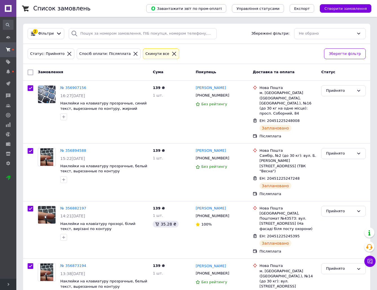
checkbox input "true"
click at [69, 68] on div "Дії для 11 замовлень" at bounding box center [57, 72] width 61 height 9
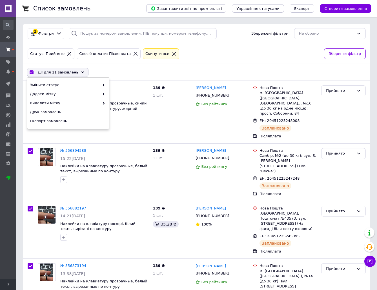
click at [104, 70] on div "Дії для 11 замовлень Вибрати все 11 замовлень Вибрані всі 11 замовлень Скасуват…" at bounding box center [196, 72] width 345 height 15
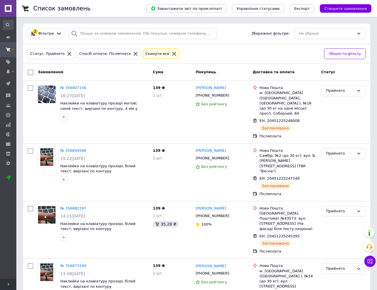
click at [30, 71] on input "checkbox" at bounding box center [31, 73] width 6 height 6
checkbox input "true"
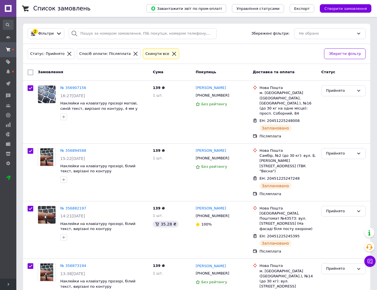
checkbox input "true"
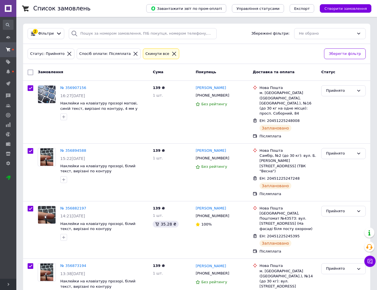
checkbox input "true"
click at [63, 77] on div "Дії для 11 замовлень Вибрати все 11 замовлень Вибрані всі 11 замовлень Скасуват…" at bounding box center [196, 72] width 345 height 15
click at [68, 73] on span "Дії для 11 замовлень" at bounding box center [58, 72] width 41 height 5
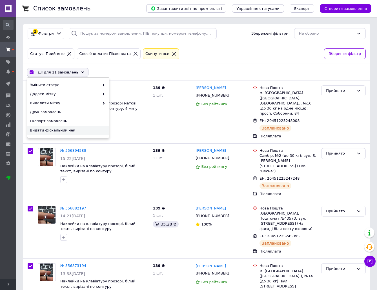
click at [66, 128] on span "Видати фіскальний чек" at bounding box center [67, 130] width 75 height 5
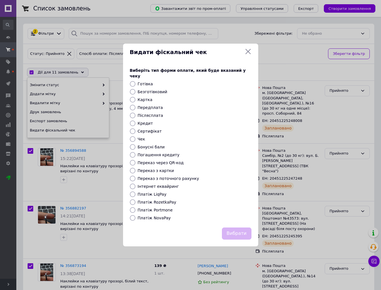
click at [158, 216] on label "Платіж NovaPay" at bounding box center [154, 218] width 33 height 5
click at [135, 216] on input "Платіж NovaPay" at bounding box center [133, 218] width 6 height 6
radio input "true"
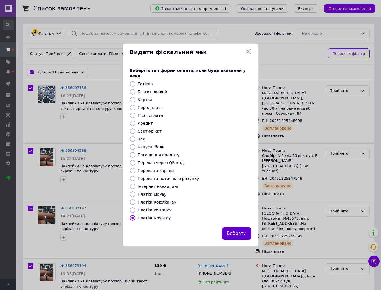
click at [233, 227] on button "Вибрати" at bounding box center [237, 233] width 30 height 12
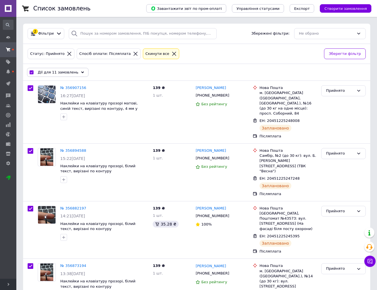
click at [133, 54] on icon at bounding box center [135, 53] width 5 height 5
checkbox input "false"
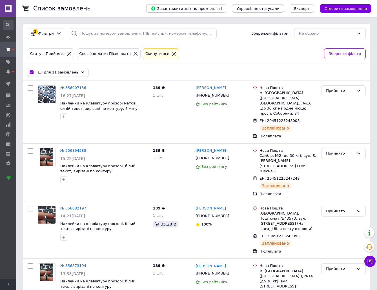
checkbox input "false"
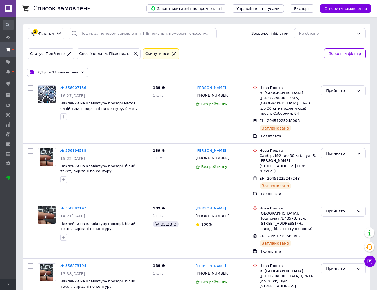
checkbox input "false"
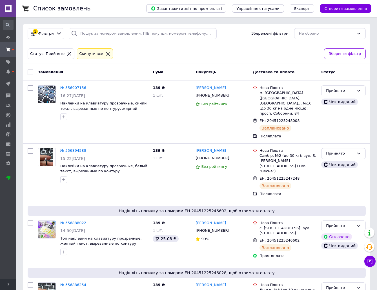
click at [31, 74] on input "checkbox" at bounding box center [31, 73] width 6 height 6
checkbox input "true"
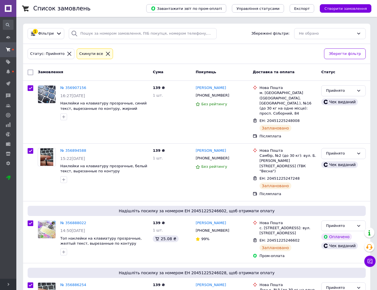
checkbox input "true"
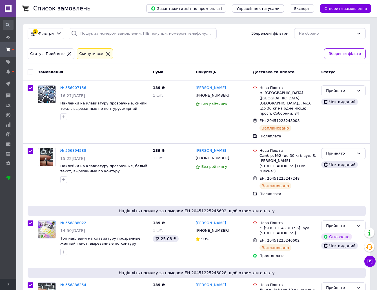
checkbox input "true"
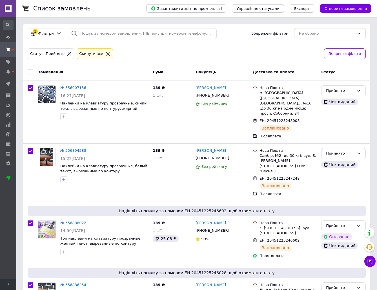
checkbox input "true"
click at [78, 75] on div "Дії для 18 замовлень" at bounding box center [57, 72] width 61 height 9
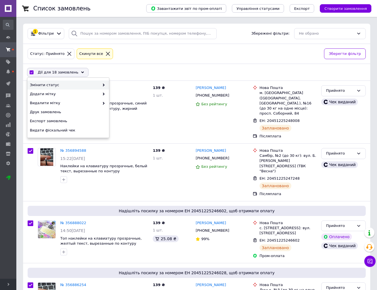
click at [79, 83] on span "Змінити статус" at bounding box center [65, 84] width 70 height 5
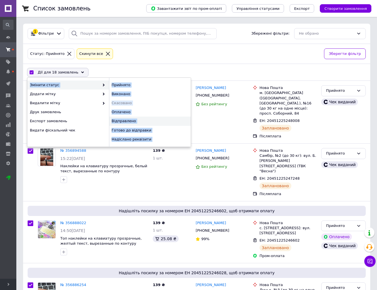
click at [129, 122] on div "Відправлено" at bounding box center [150, 121] width 82 height 9
checkbox input "false"
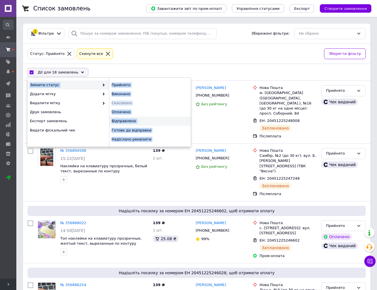
checkbox input "false"
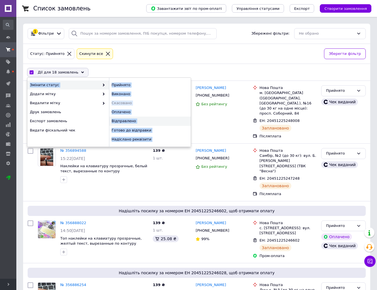
checkbox input "false"
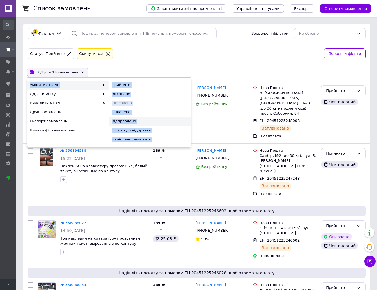
checkbox input "false"
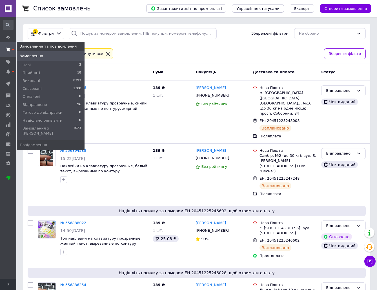
click at [11, 48] on span at bounding box center [8, 49] width 16 height 10
